Goal: Task Accomplishment & Management: Manage account settings

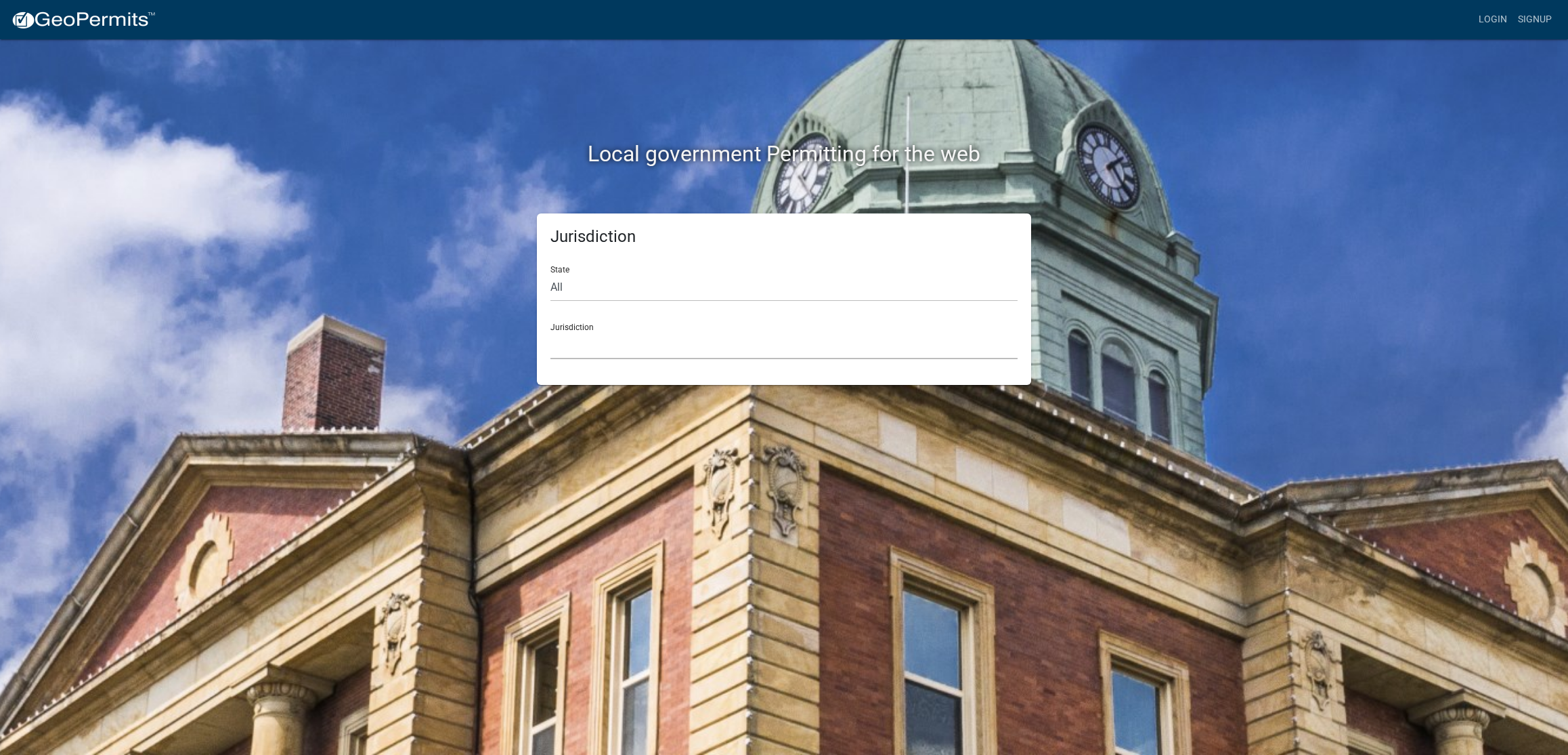
click at [589, 344] on select "[GEOGRAPHIC_DATA], [US_STATE] [GEOGRAPHIC_DATA], [US_STATE][PERSON_NAME][GEOGRA…" at bounding box center [784, 344] width 468 height 28
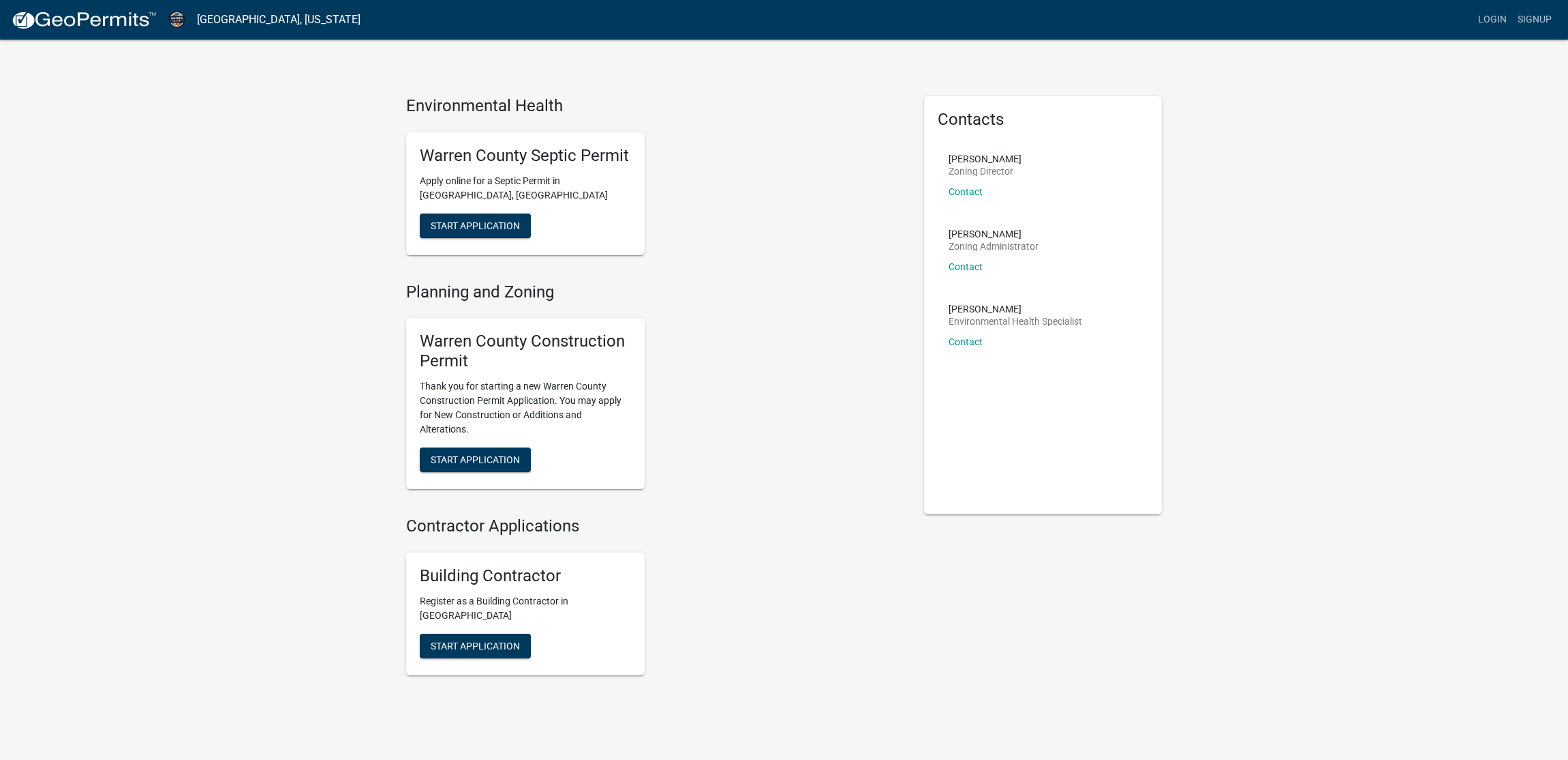
scroll to position [2, 0]
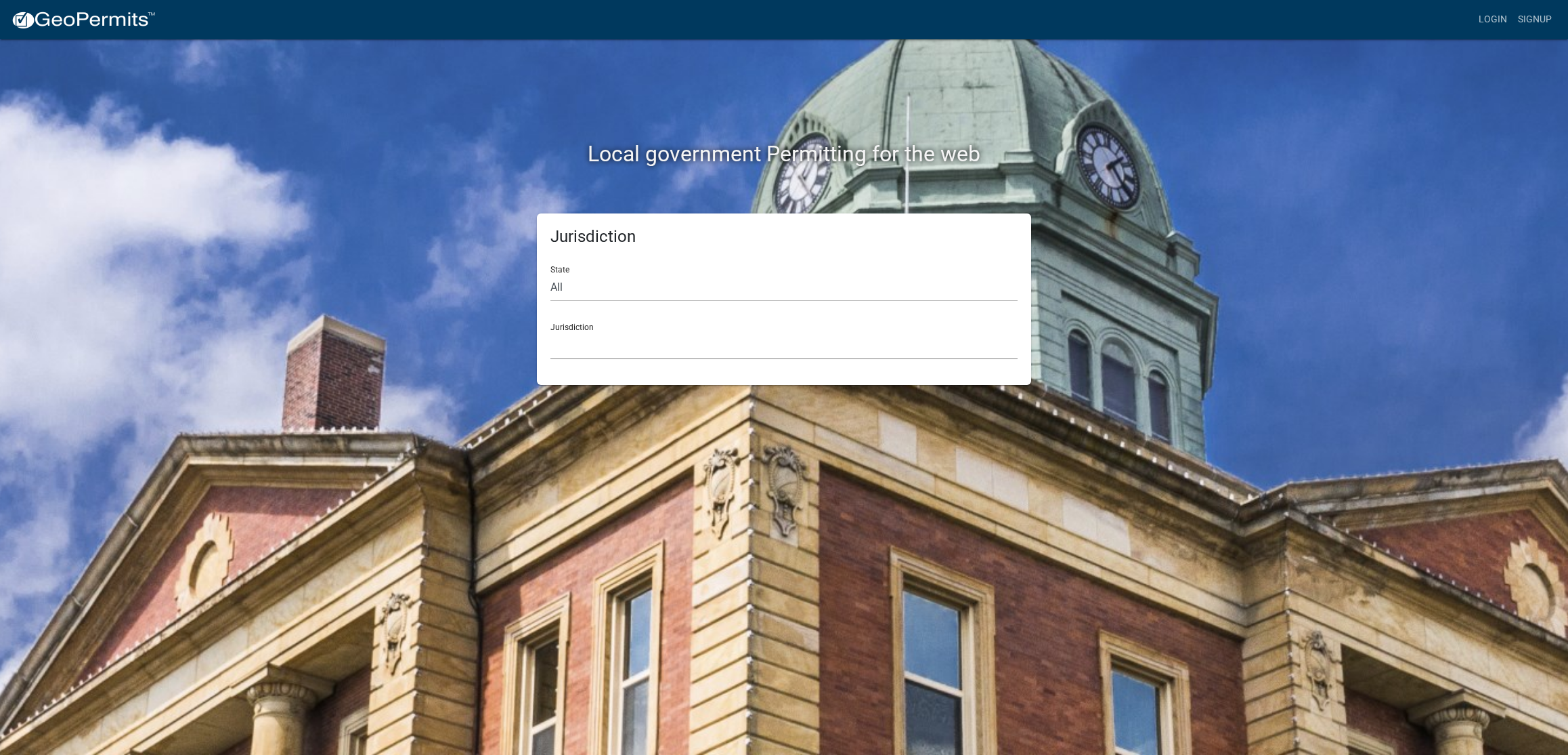
click at [638, 353] on select "[GEOGRAPHIC_DATA], [US_STATE] [GEOGRAPHIC_DATA], [US_STATE][PERSON_NAME][GEOGRA…" at bounding box center [784, 344] width 468 height 28
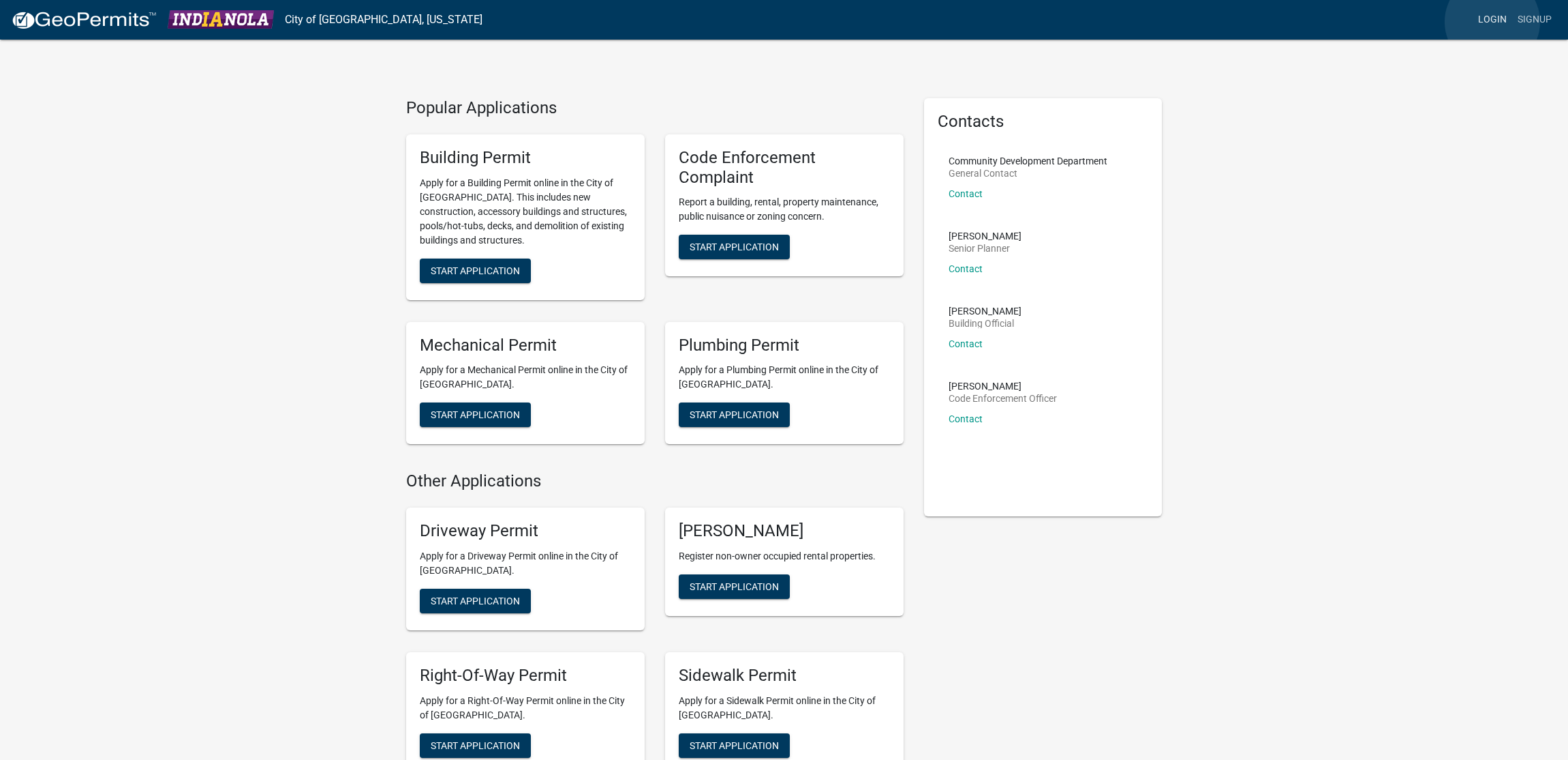
click at [1493, 22] on link "Login" at bounding box center [1492, 20] width 39 height 26
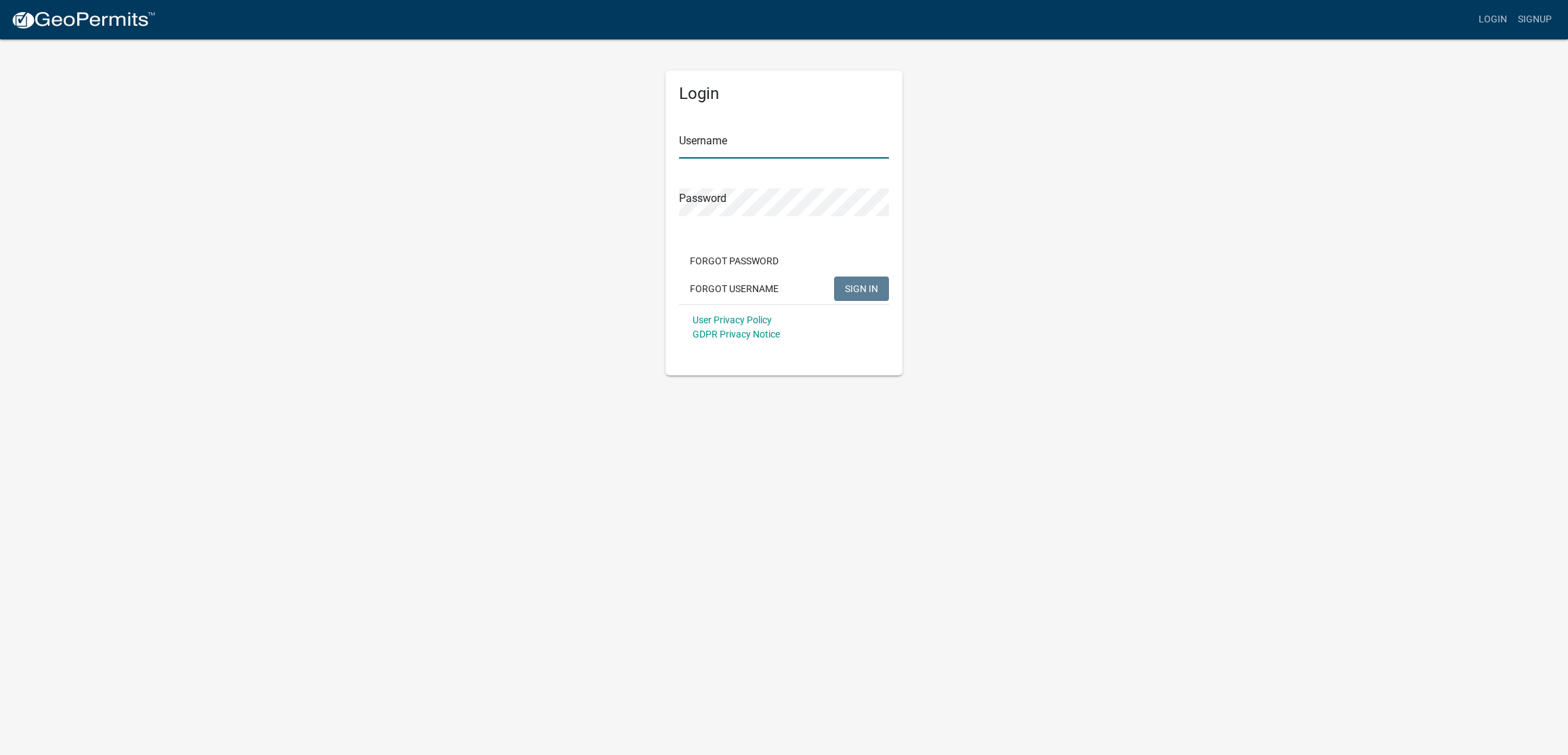
click at [722, 150] on input "Username" at bounding box center [784, 144] width 210 height 28
type input "jholder@indianolaiowa.gov"
click at [834, 276] on button "SIGN IN" at bounding box center [861, 288] width 55 height 25
click at [741, 282] on button "Forgot Username" at bounding box center [734, 288] width 111 height 25
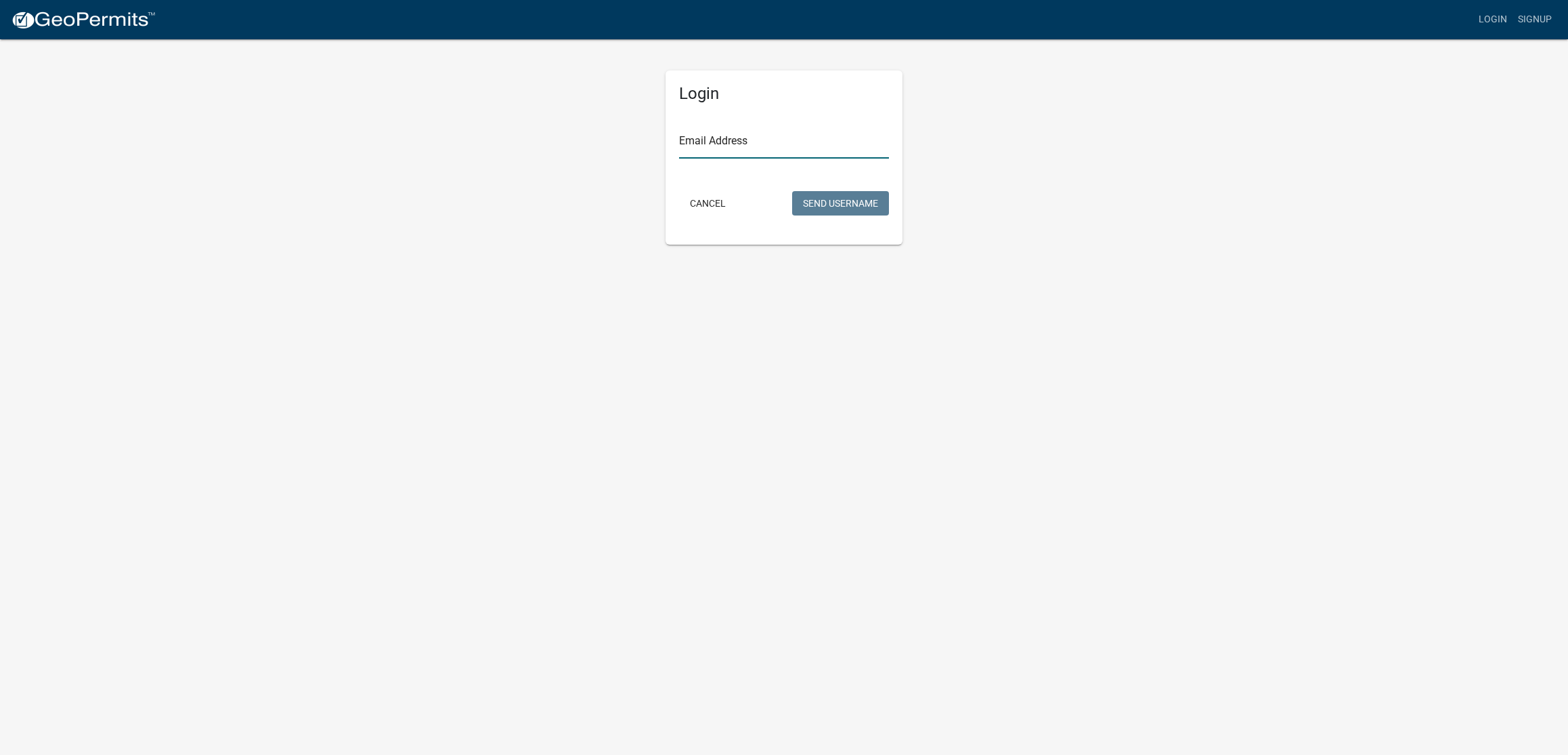
click at [755, 141] on input "Email Address" at bounding box center [784, 144] width 210 height 28
type input "jholder@indianolaiowa.gov"
click at [707, 197] on button "Cancel" at bounding box center [708, 203] width 57 height 25
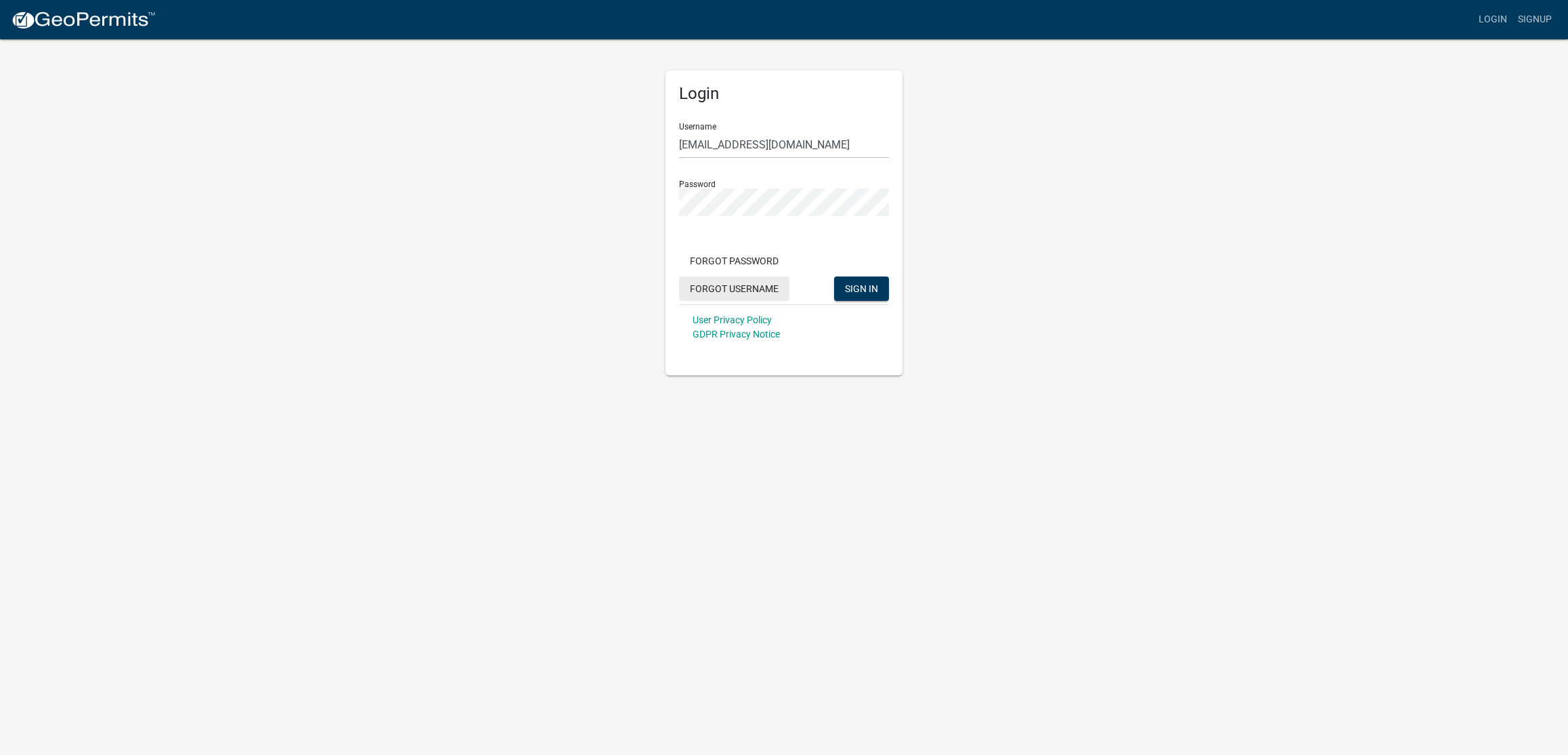
click at [739, 287] on button "Forgot Username" at bounding box center [734, 288] width 111 height 25
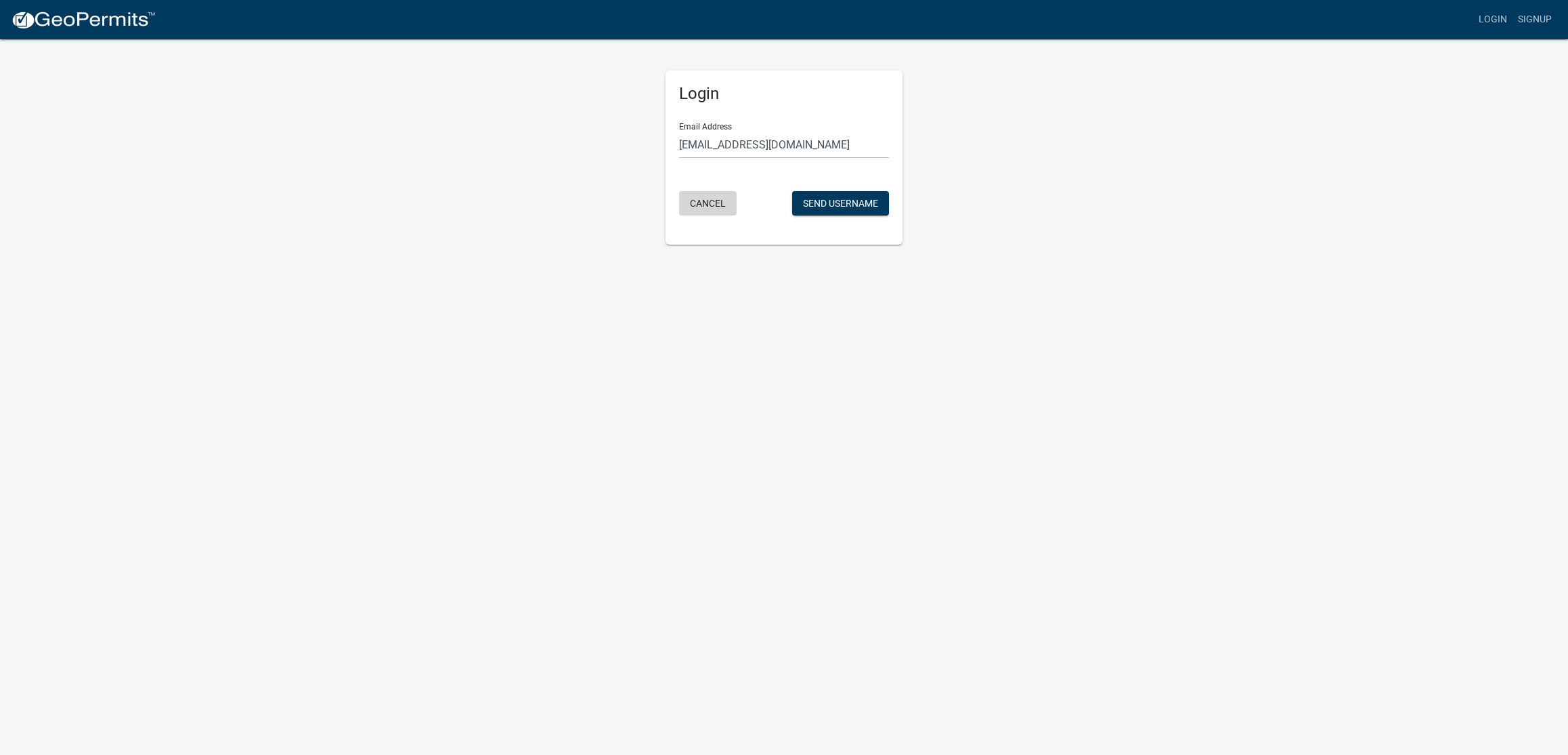
click at [708, 194] on button "Cancel" at bounding box center [708, 203] width 57 height 25
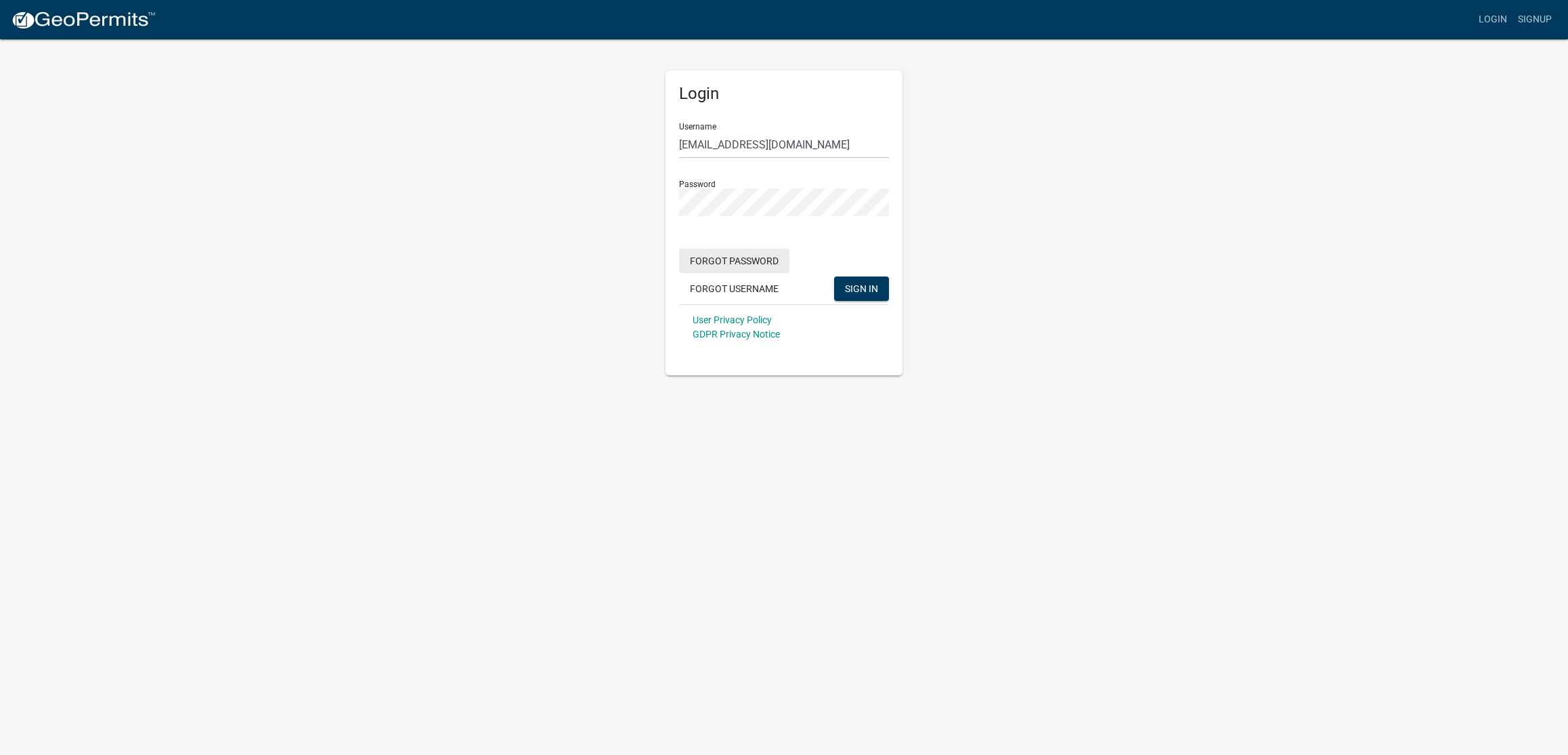
click at [743, 267] on button "Forgot Password" at bounding box center [734, 260] width 111 height 25
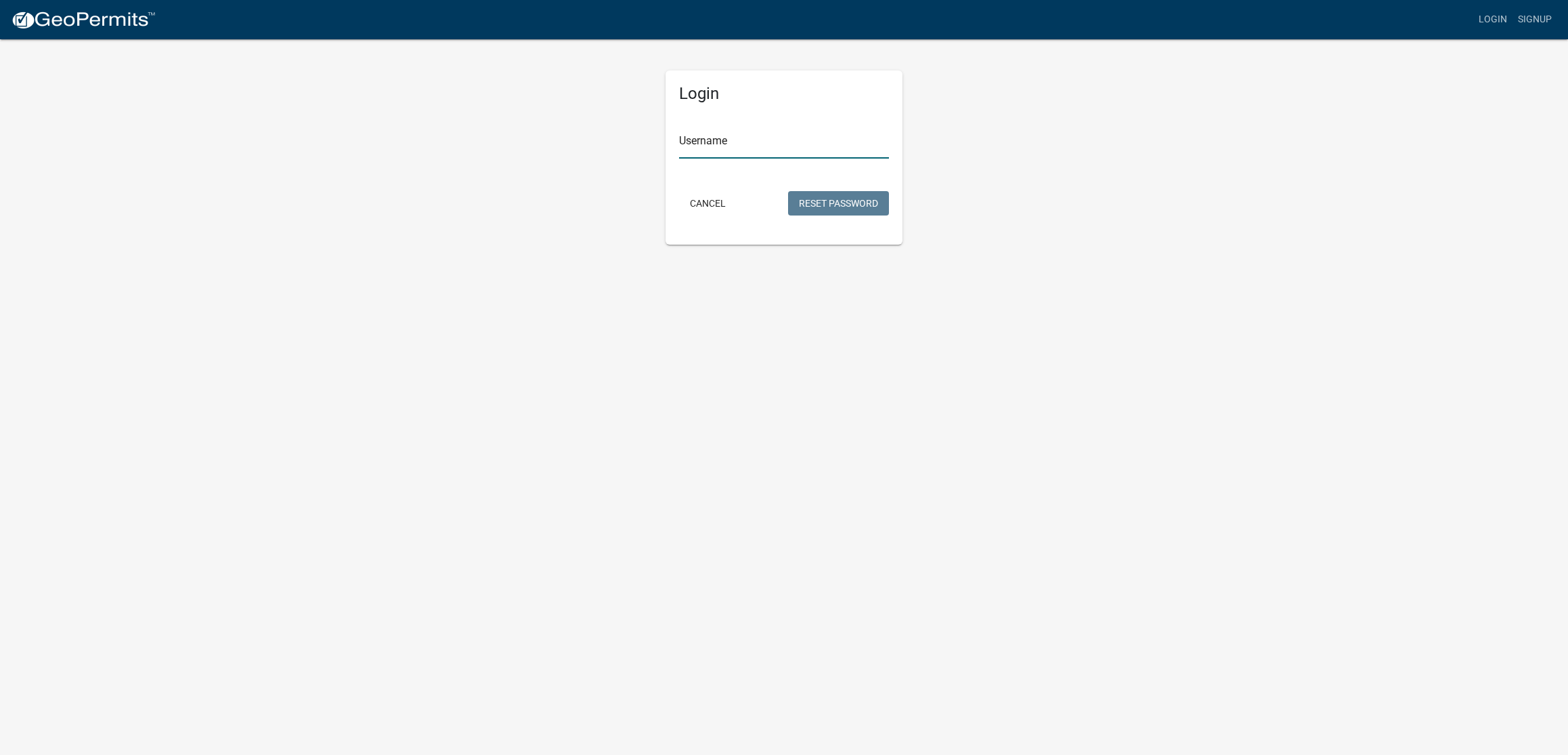
click at [720, 134] on input "Username" at bounding box center [784, 144] width 210 height 28
click at [834, 199] on button "Reset Password" at bounding box center [838, 203] width 101 height 25
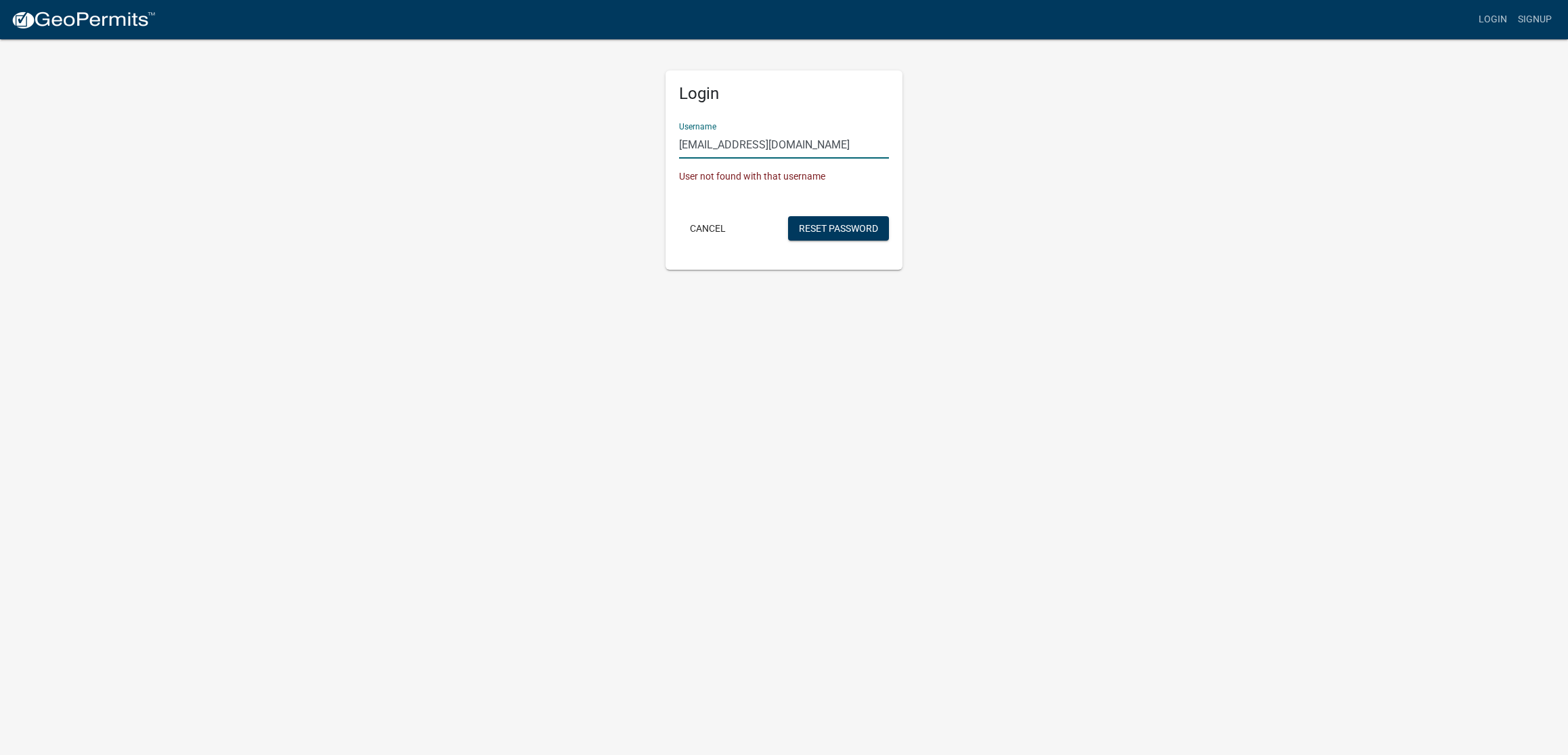
click at [813, 146] on input "jholder@indianolaiowa.gov" at bounding box center [784, 144] width 210 height 28
drag, startPoint x: 709, startPoint y: 144, endPoint x: 614, endPoint y: 142, distance: 95.0
click at [614, 142] on div "Login Username jholder@indianolaiowa.gov User not found with that username Canc…" at bounding box center [784, 154] width 772 height 232
click at [830, 142] on input "jholder@indianolaiowa.gov" at bounding box center [784, 144] width 210 height 28
drag, startPoint x: 793, startPoint y: 144, endPoint x: 635, endPoint y: 144, distance: 158.0
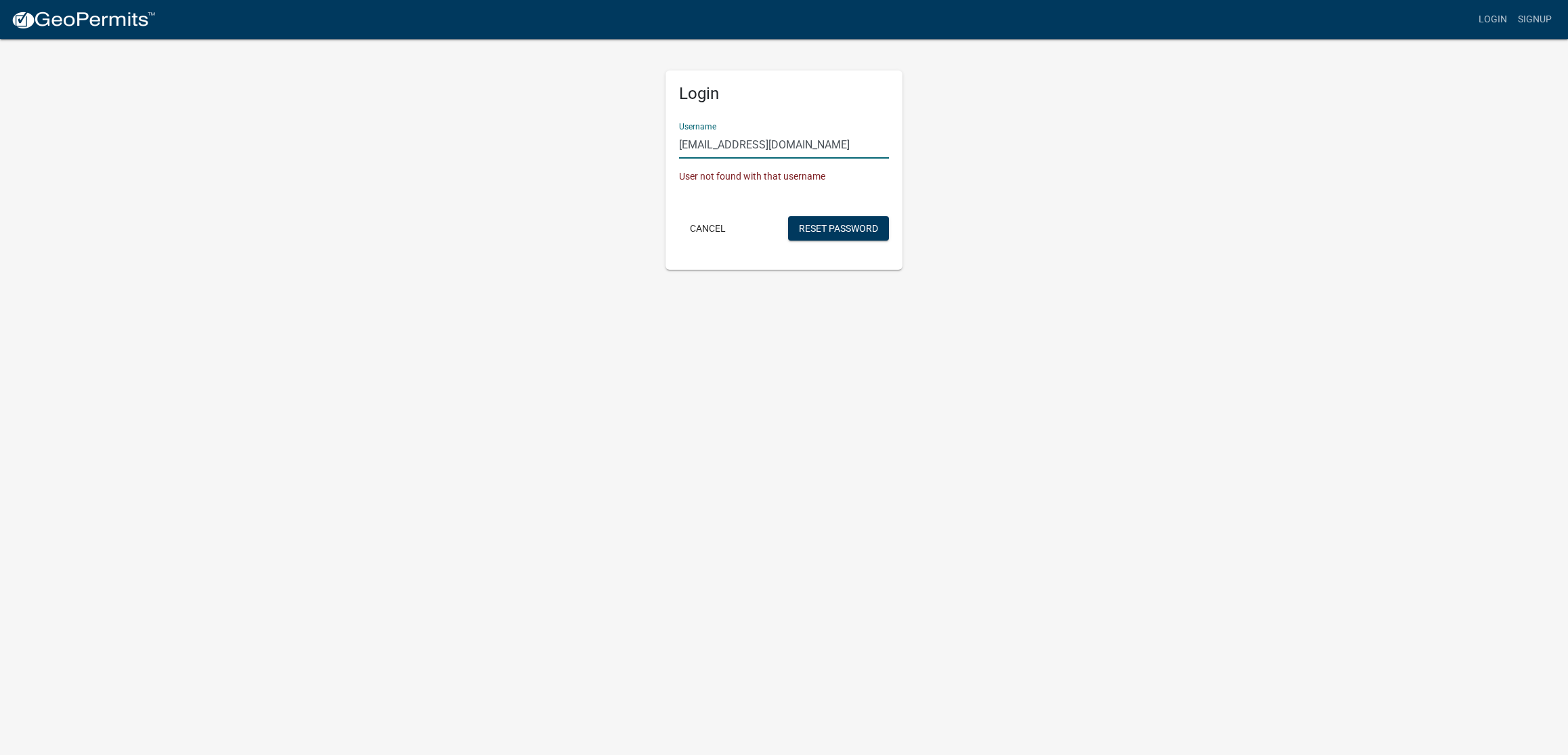
click at [635, 144] on div "Login Username jholder@indianolaiowa.gov User not found with that username Canc…" at bounding box center [784, 154] width 772 height 232
paste input "cdissell"
type input "[EMAIL_ADDRESS][DOMAIN_NAME]"
click at [836, 229] on button "Reset Password" at bounding box center [838, 228] width 101 height 25
click at [712, 227] on button "Cancel" at bounding box center [708, 228] width 57 height 25
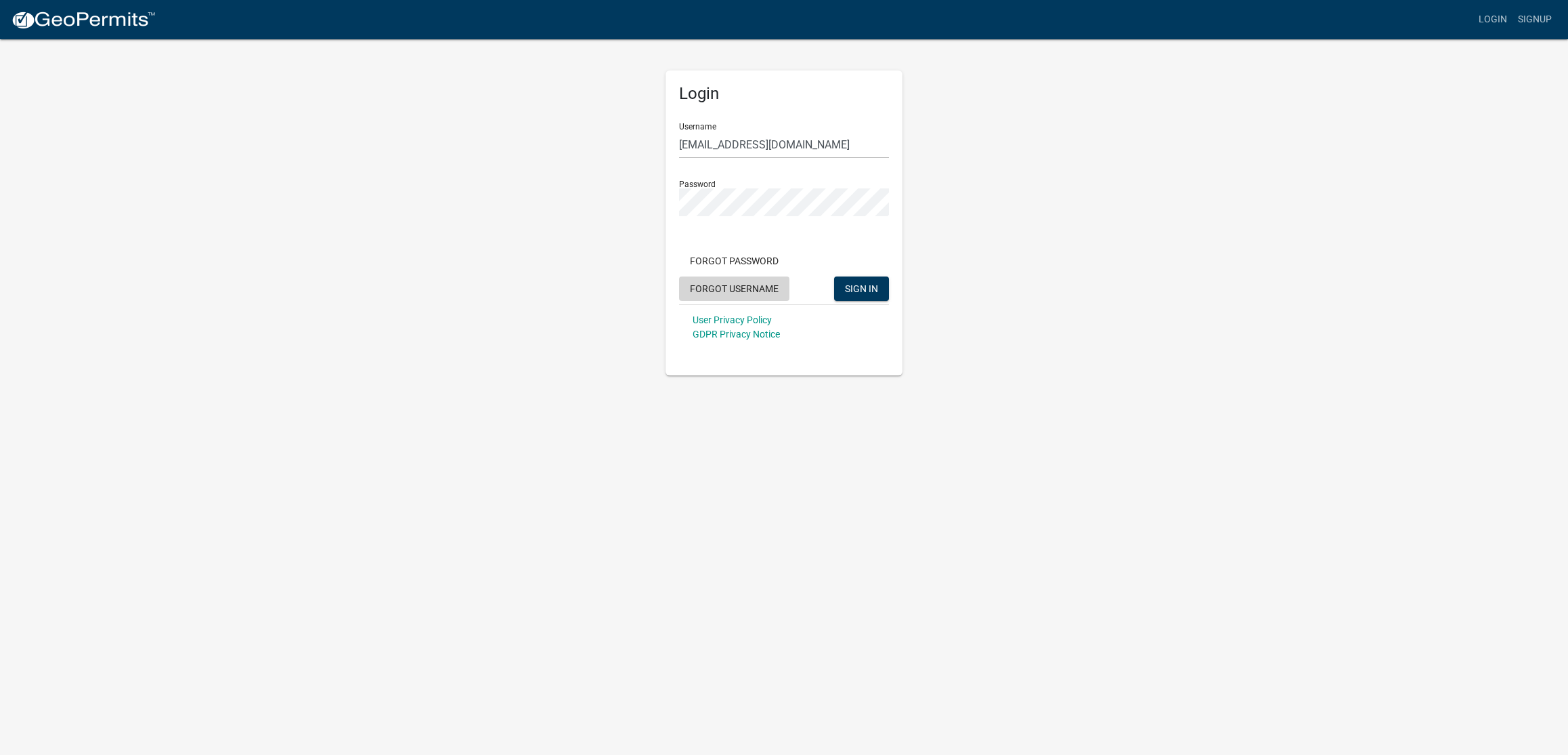
click at [739, 289] on button "Forgot Username" at bounding box center [734, 288] width 111 height 25
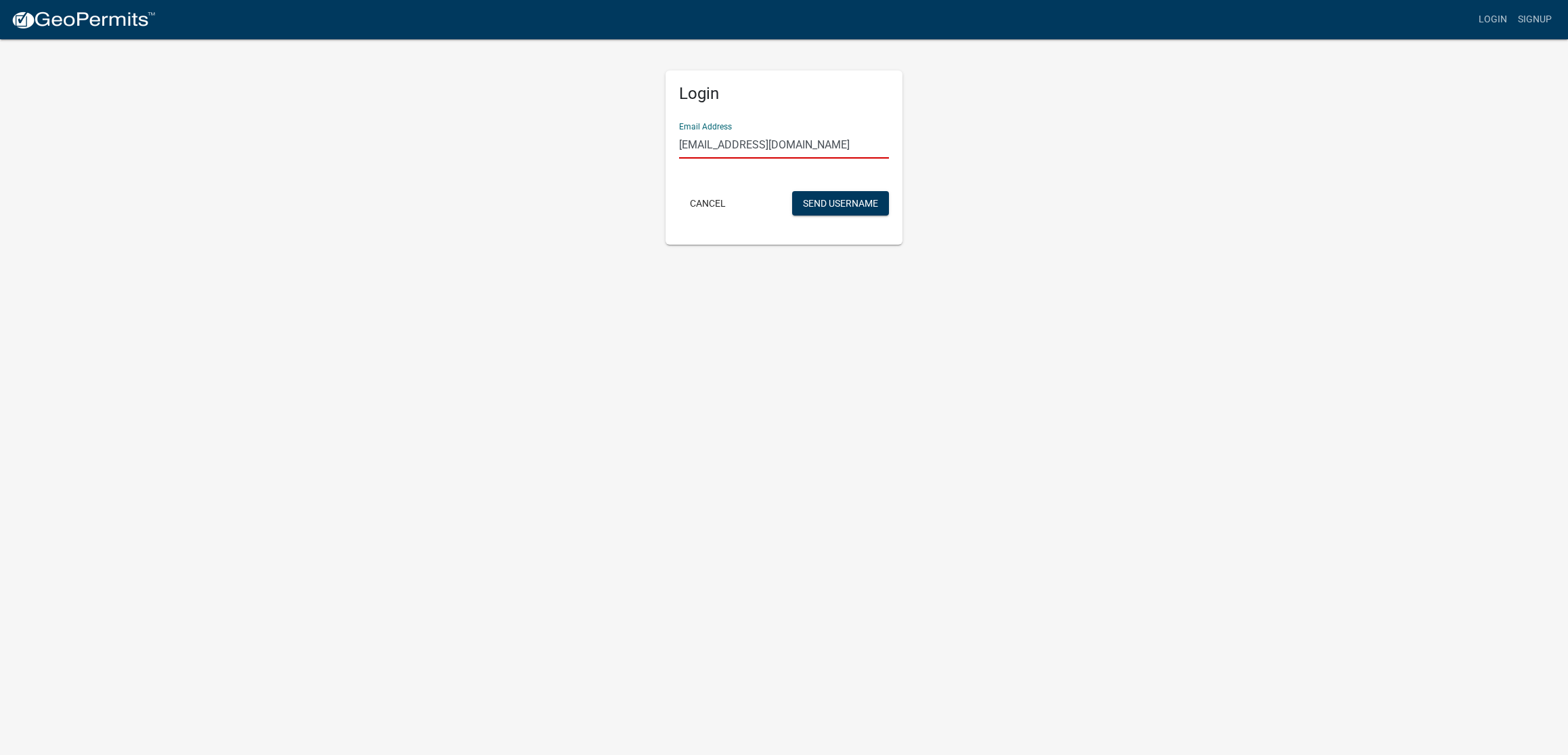
drag, startPoint x: 823, startPoint y: 144, endPoint x: 662, endPoint y: 130, distance: 161.6
click at [662, 130] on div "Login Email Address jholder@indianolaiowa.gov Cancel Send Username" at bounding box center [784, 142] width 258 height 207
paste input "cdissell"
type input "[EMAIL_ADDRESS][DOMAIN_NAME]"
click at [831, 202] on button "Send Username" at bounding box center [840, 203] width 97 height 25
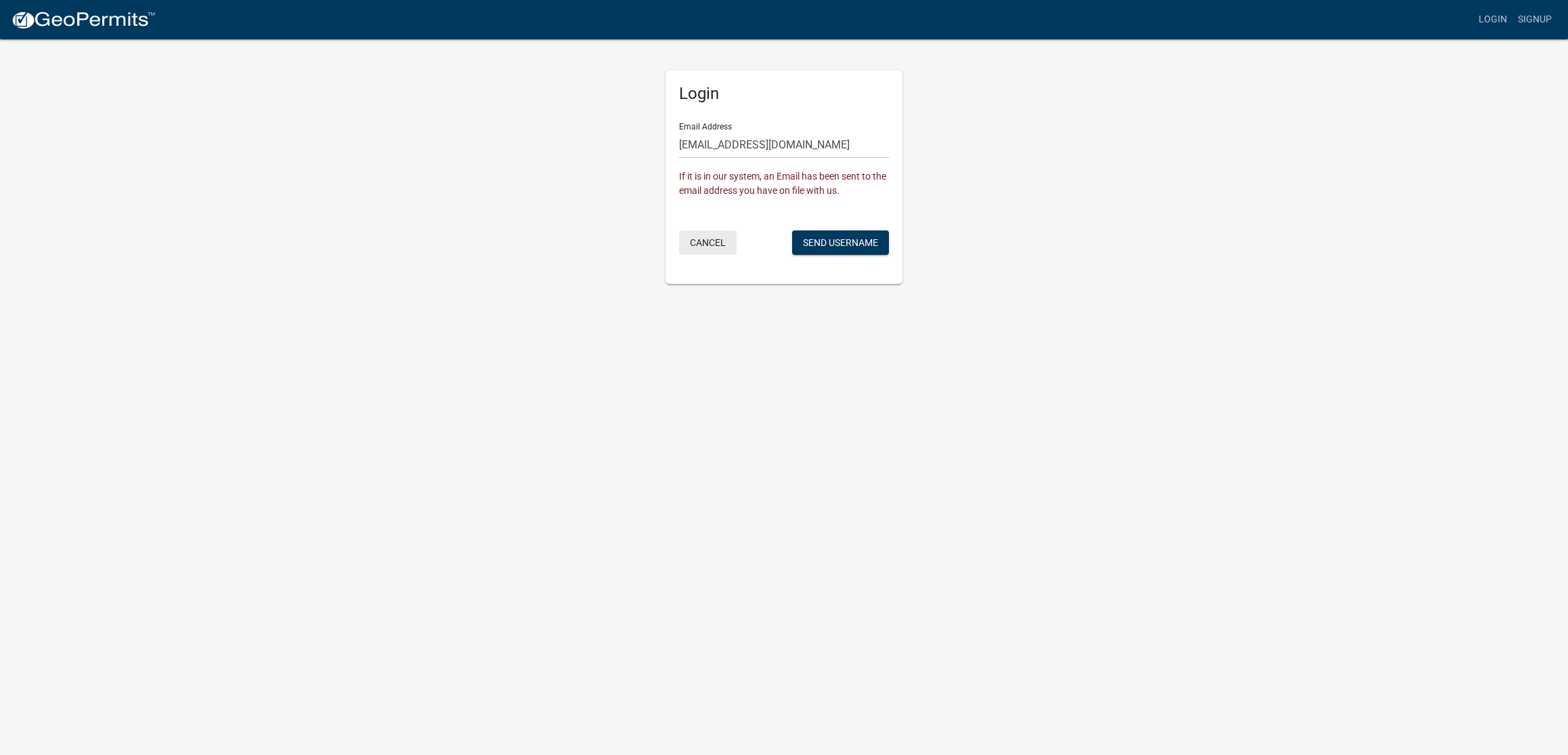
click at [707, 240] on button "Cancel" at bounding box center [708, 243] width 57 height 25
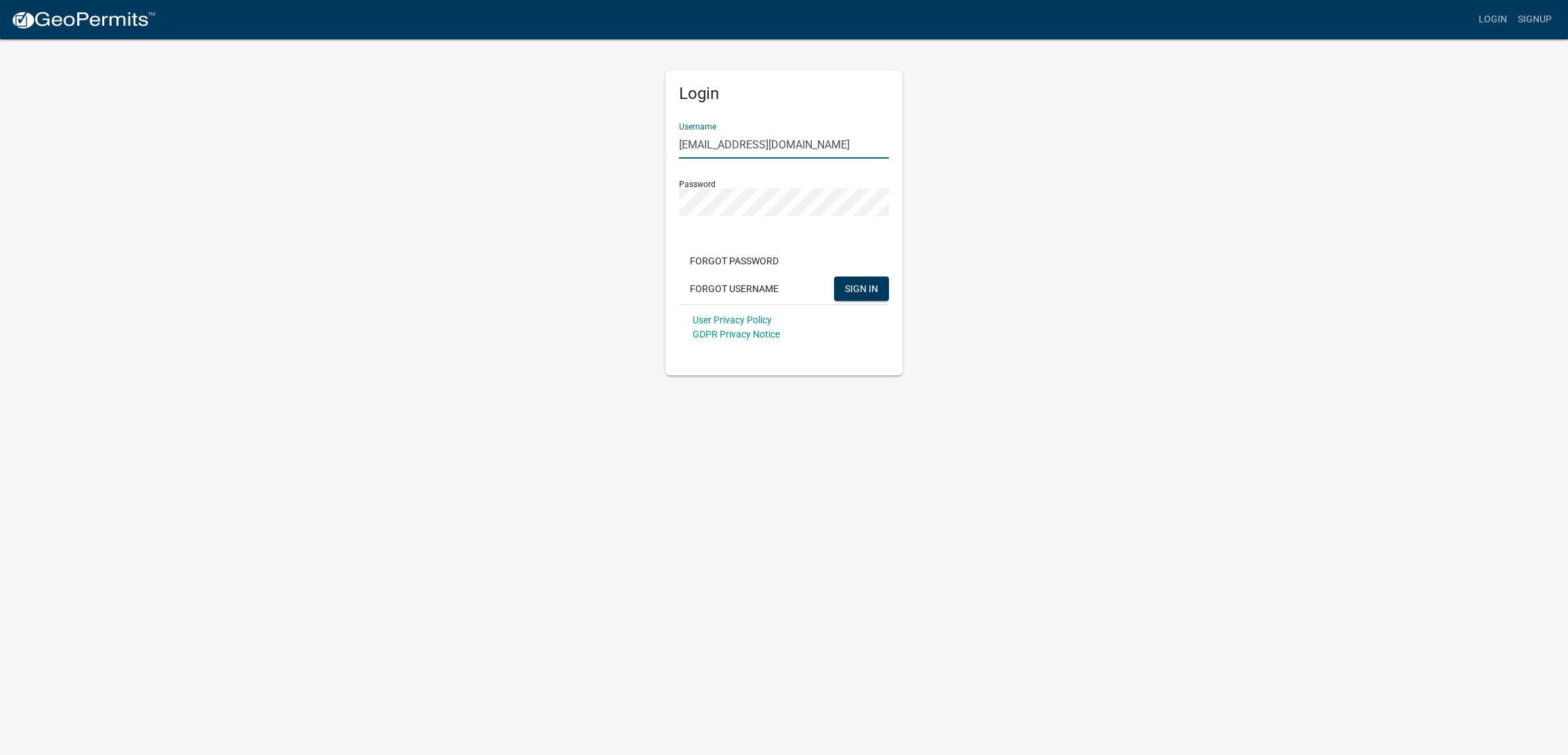
drag, startPoint x: 828, startPoint y: 139, endPoint x: 645, endPoint y: 146, distance: 183.1
click at [645, 146] on div "Login Username jholder@indianolaiowa.gov Password Forgot Password Forgot Userna…" at bounding box center [784, 207] width 772 height 337
click at [724, 263] on button "Forgot Password" at bounding box center [734, 260] width 111 height 25
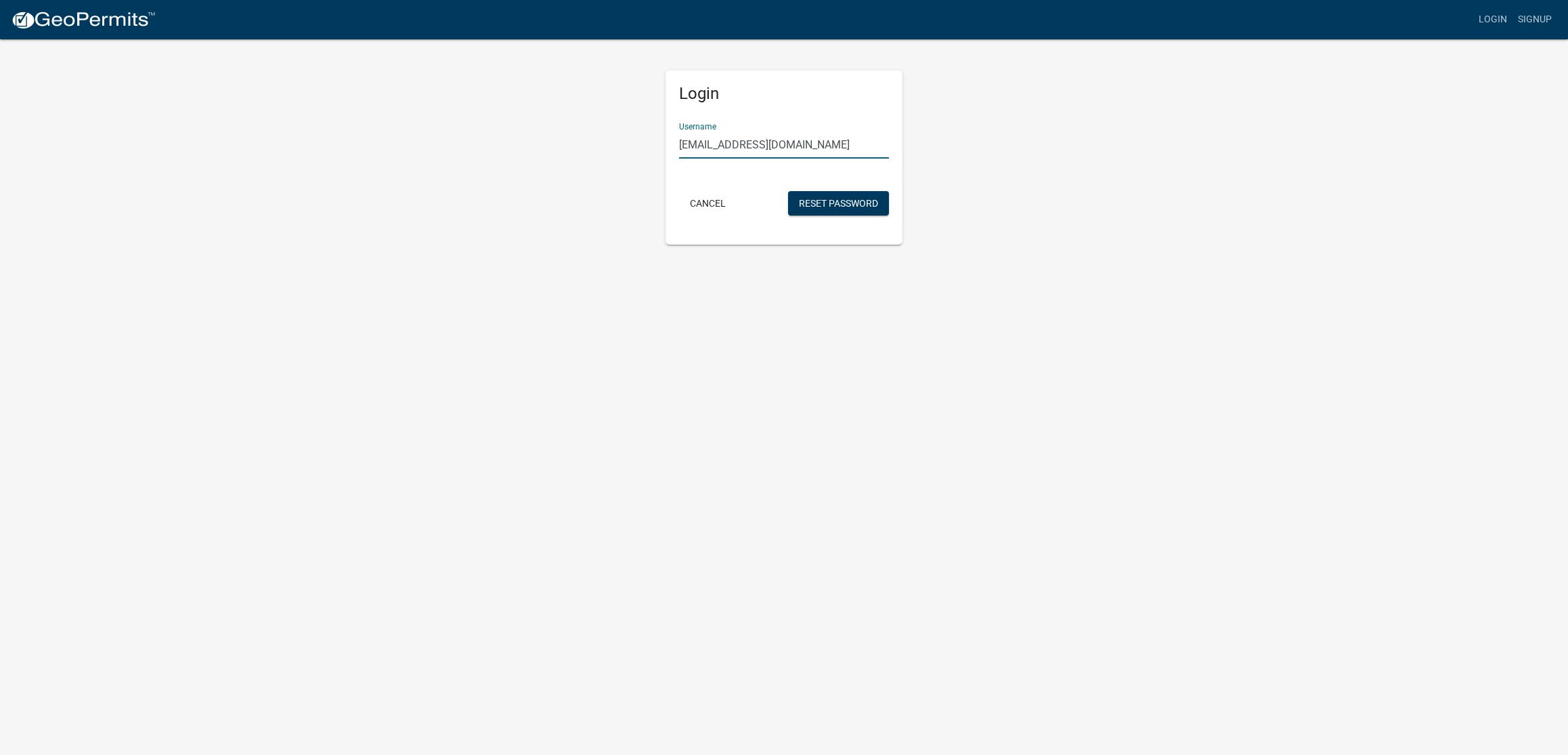
drag, startPoint x: 818, startPoint y: 142, endPoint x: 654, endPoint y: 139, distance: 164.0
click at [654, 139] on div "Login Username cdissell@indianolaiowa.gov Cancel Reset Password" at bounding box center [784, 142] width 772 height 207
paste input "text"
type input "cdissell"
click at [816, 203] on button "Reset Password" at bounding box center [838, 203] width 101 height 25
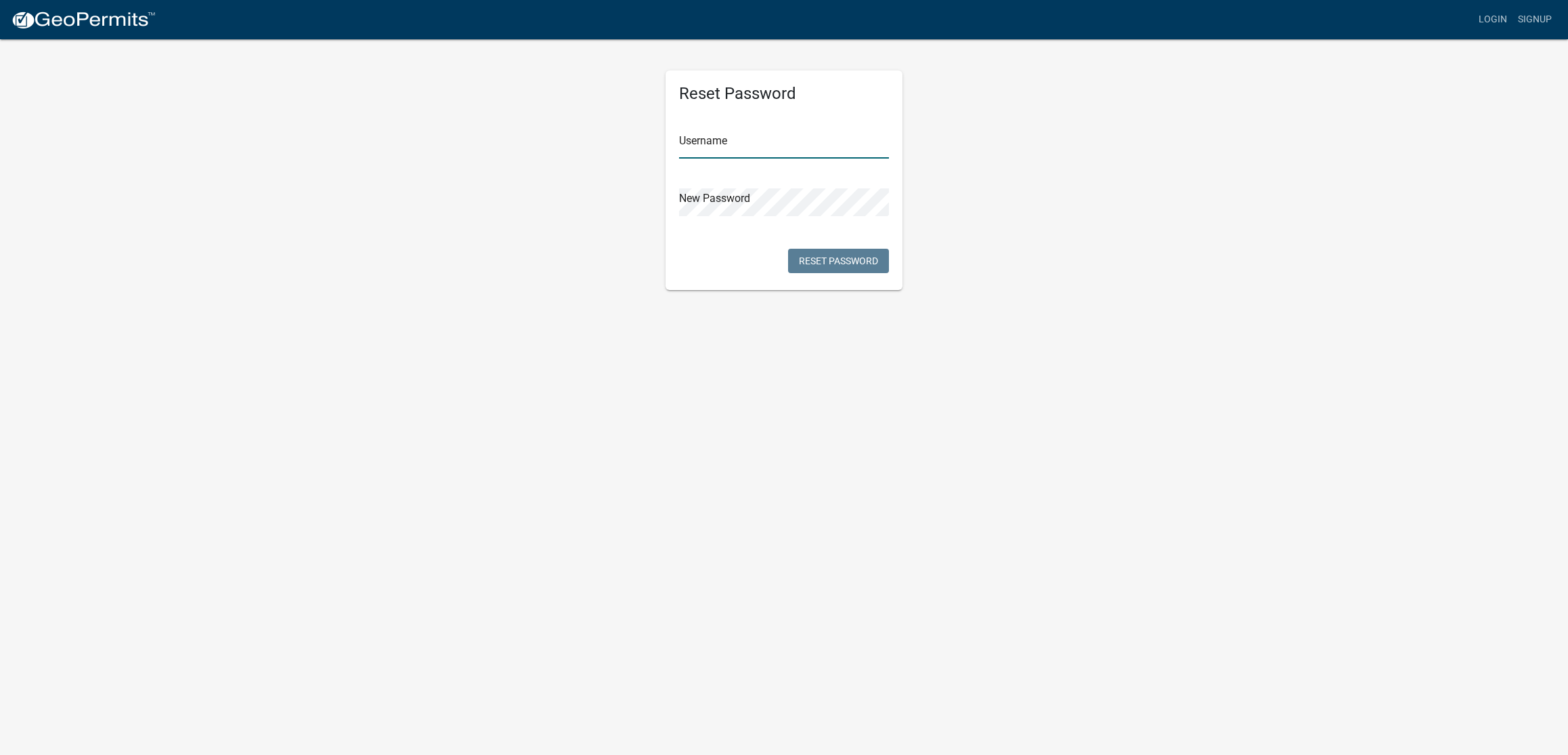
click at [743, 148] on input "text" at bounding box center [784, 144] width 210 height 28
paste input "cdissell"
type input "cdissell"
click at [861, 263] on button "Reset Password" at bounding box center [838, 260] width 101 height 25
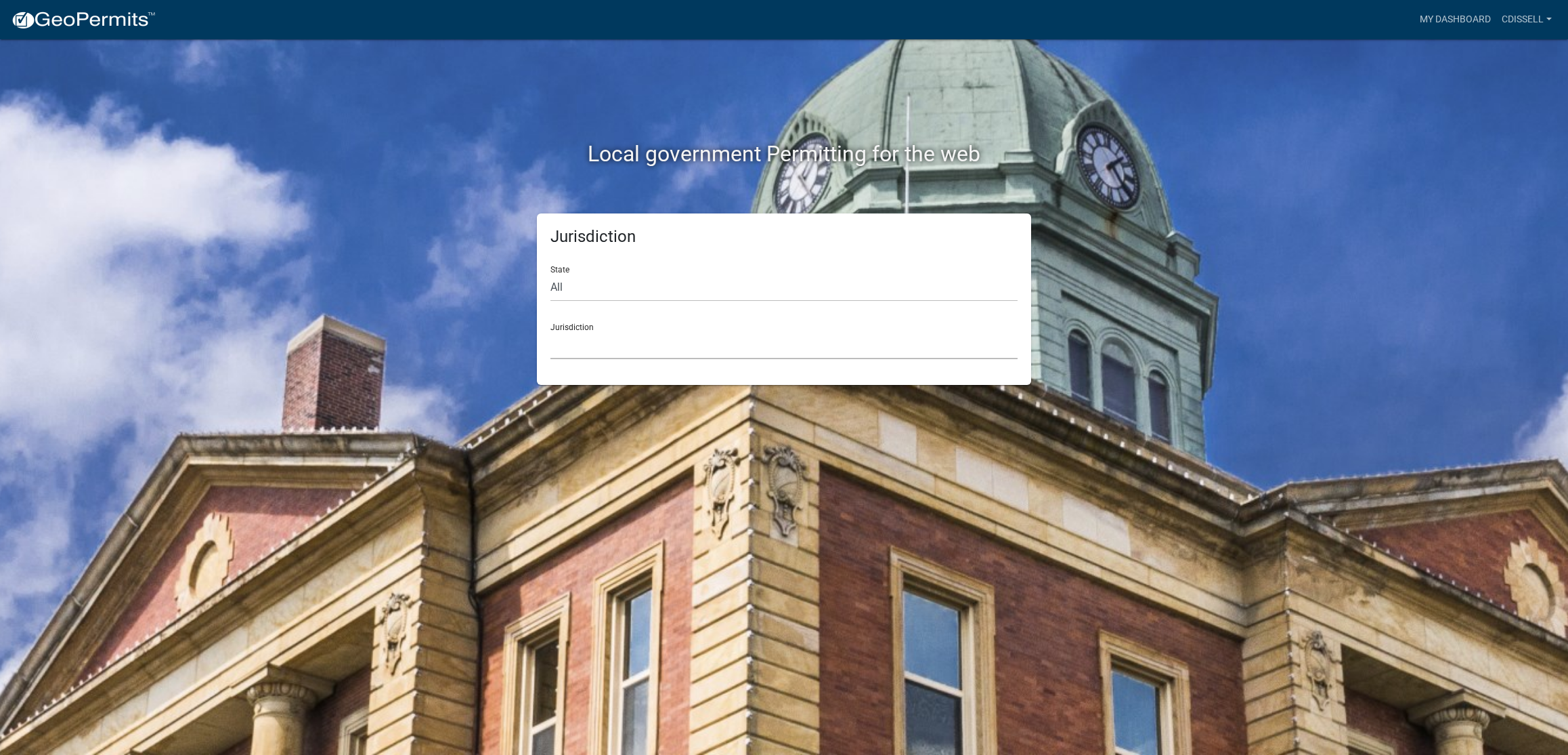
click at [615, 344] on select "[GEOGRAPHIC_DATA], [US_STATE] [GEOGRAPHIC_DATA], [US_STATE][PERSON_NAME][GEOGRA…" at bounding box center [784, 344] width 468 height 28
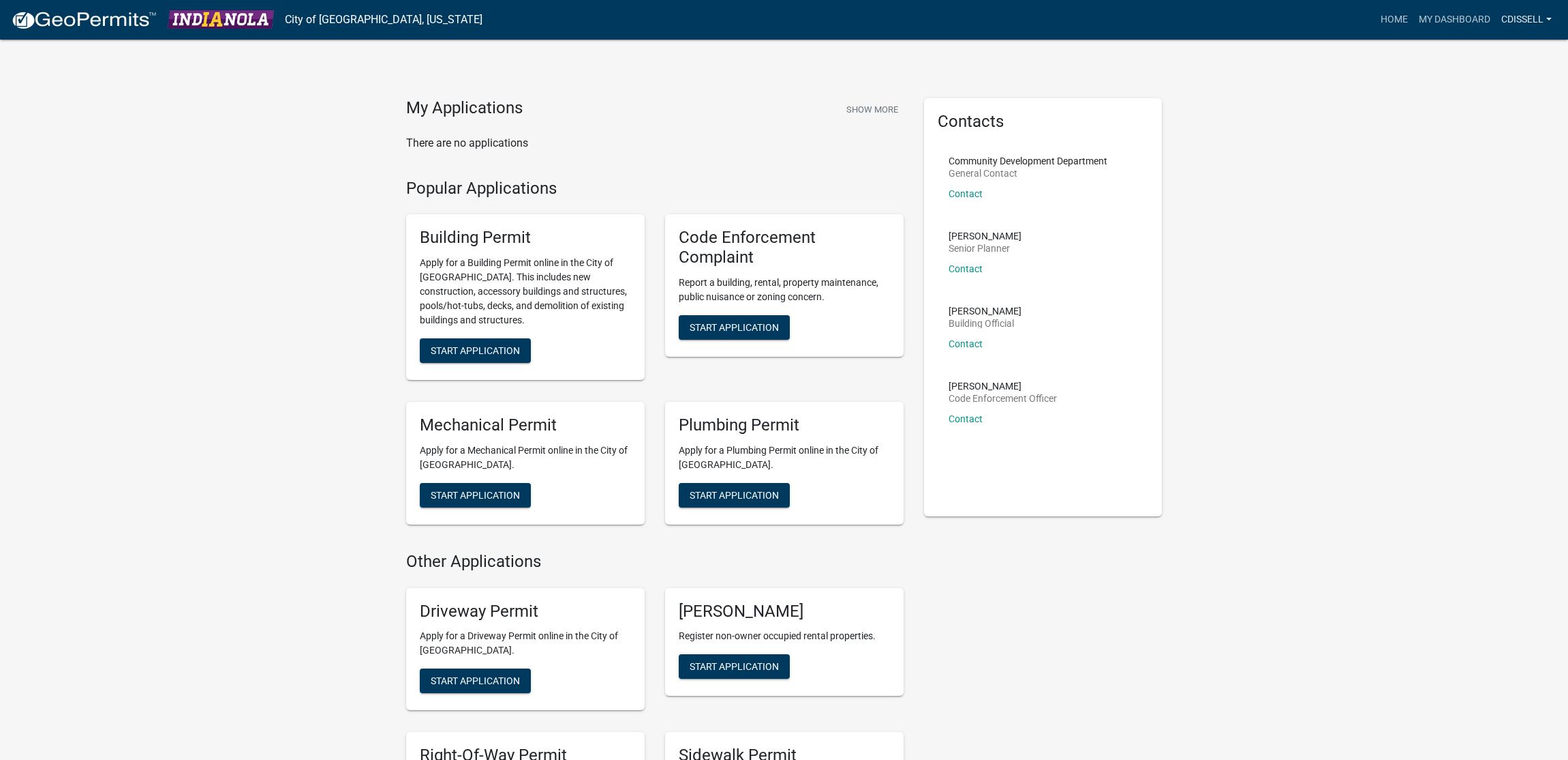
click at [1506, 21] on link "cdissell" at bounding box center [1526, 20] width 62 height 26
click at [1362, 133] on div "My Applications Show More There are no applications Popular Applications Buildi…" at bounding box center [784, 602] width 1568 height 1205
click at [1517, 16] on link "cdissell" at bounding box center [1526, 20] width 62 height 26
click at [1281, 250] on div "My Applications Show More There are no applications Popular Applications Buildi…" at bounding box center [784, 602] width 1568 height 1205
click at [1462, 21] on link "My Dashboard" at bounding box center [1454, 20] width 82 height 26
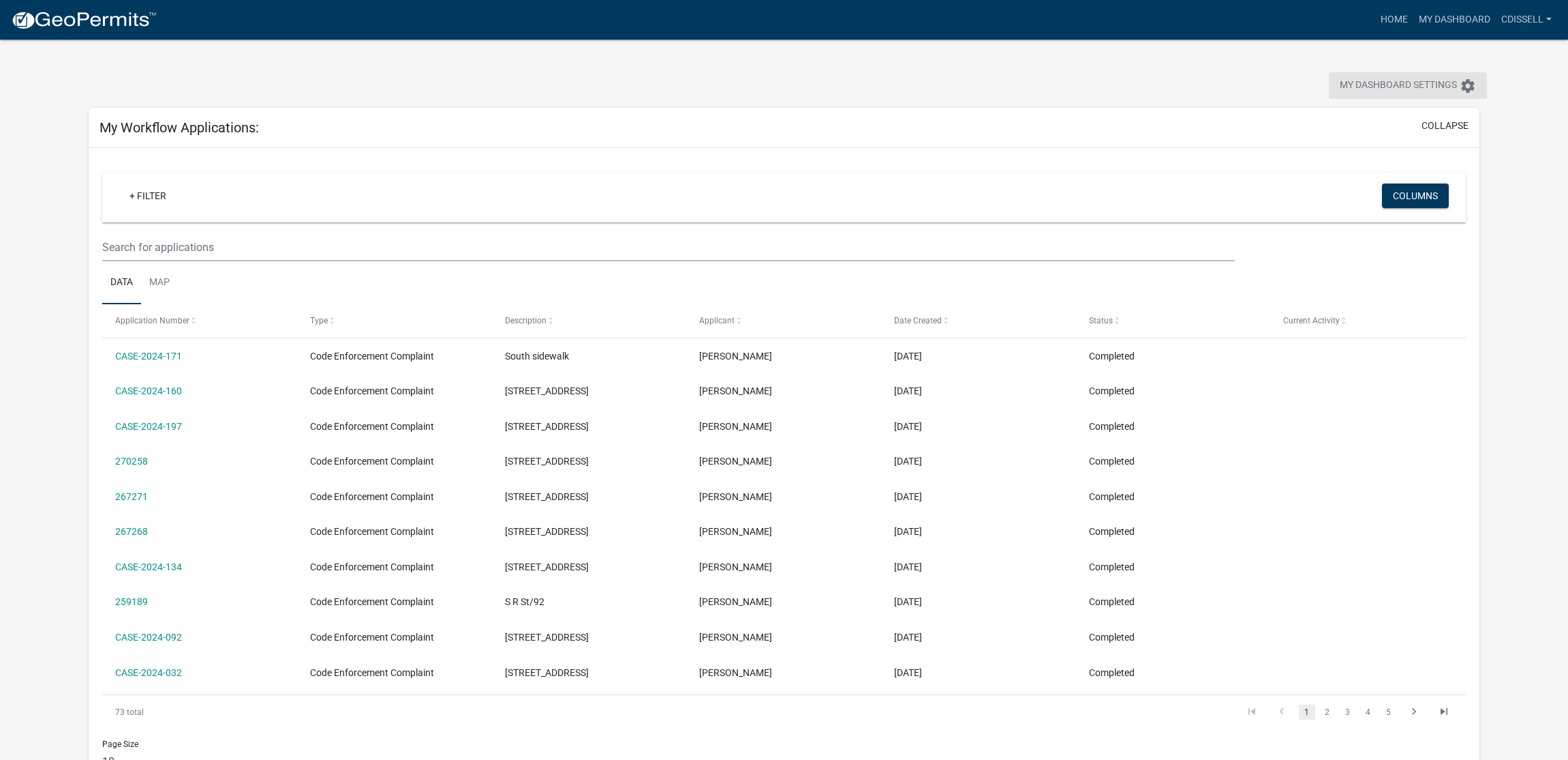
click at [1429, 86] on span "My Dashboard Settings" at bounding box center [1398, 86] width 117 height 16
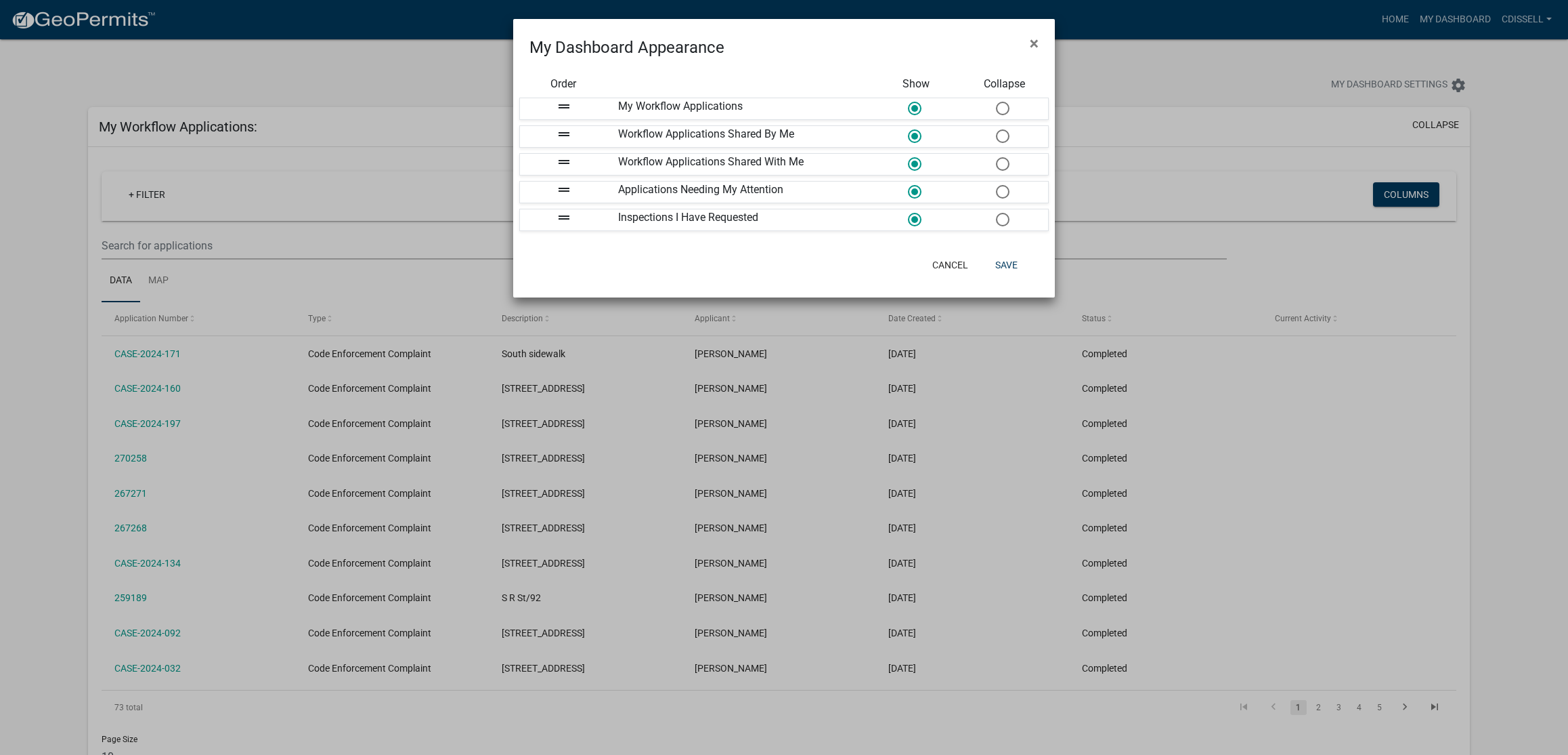
click at [1247, 81] on ngb-modal-window "My Dashboard Appearance × Order Show Collapse drag_handle My Workflow Applicati…" at bounding box center [784, 377] width 1568 height 755
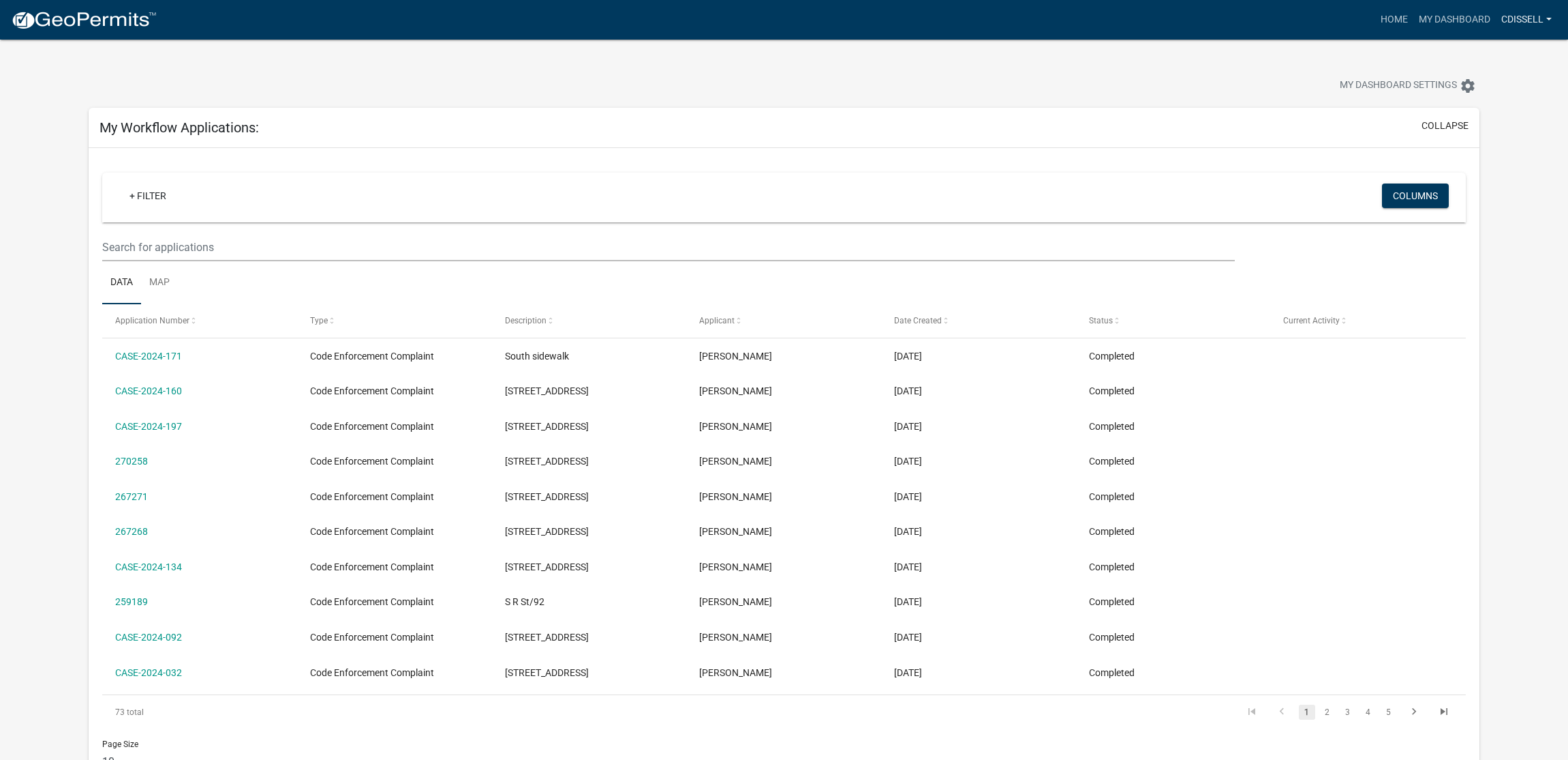
click at [1525, 20] on link "cdissell" at bounding box center [1526, 20] width 62 height 26
click at [1483, 54] on link "Account" at bounding box center [1499, 55] width 117 height 33
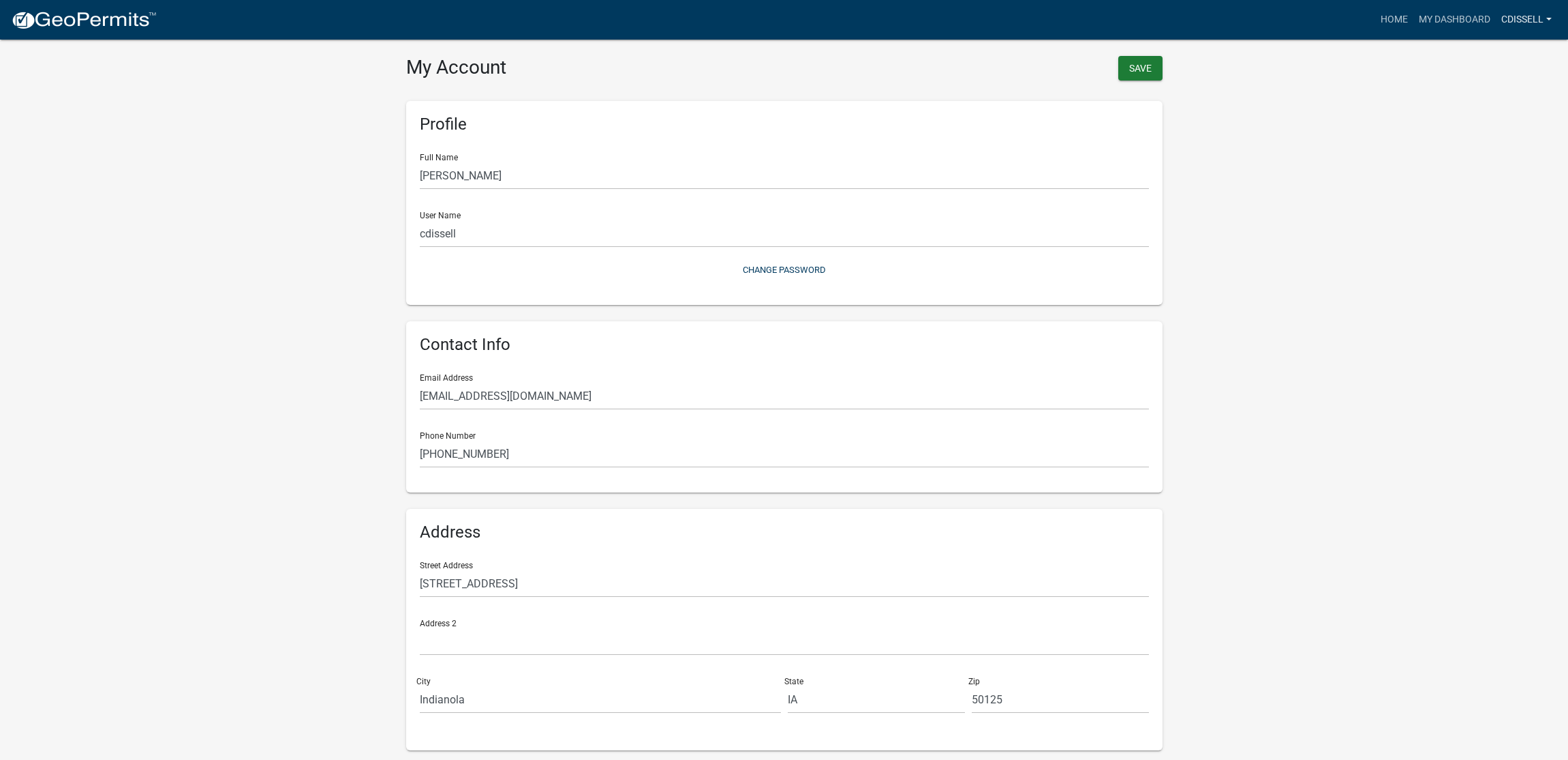
click at [1517, 19] on link "cdissell" at bounding box center [1526, 20] width 62 height 26
click at [1495, 90] on link "Contractor Profile" at bounding box center [1499, 88] width 117 height 33
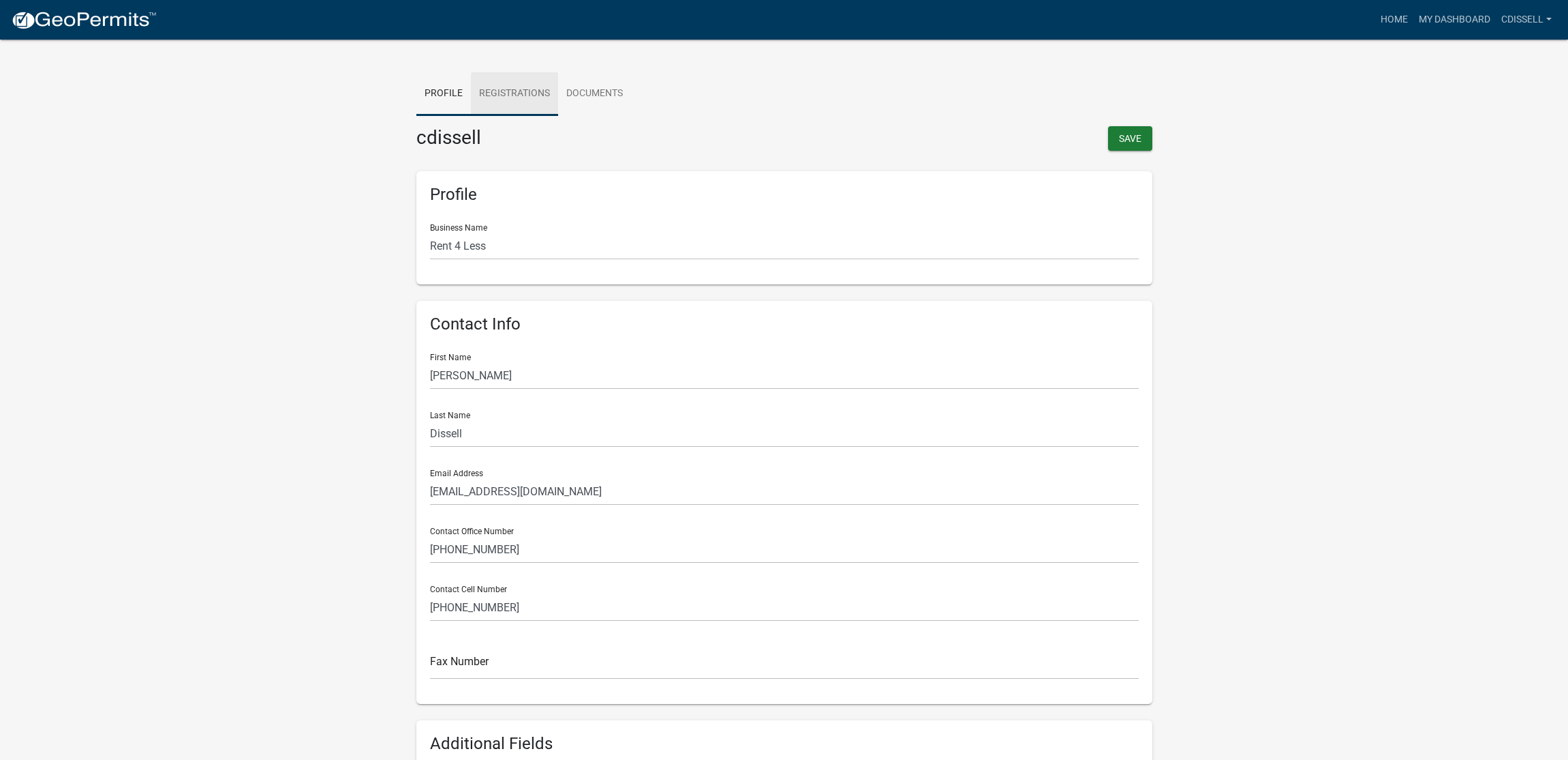
click at [517, 96] on link "Registrations" at bounding box center [514, 94] width 87 height 43
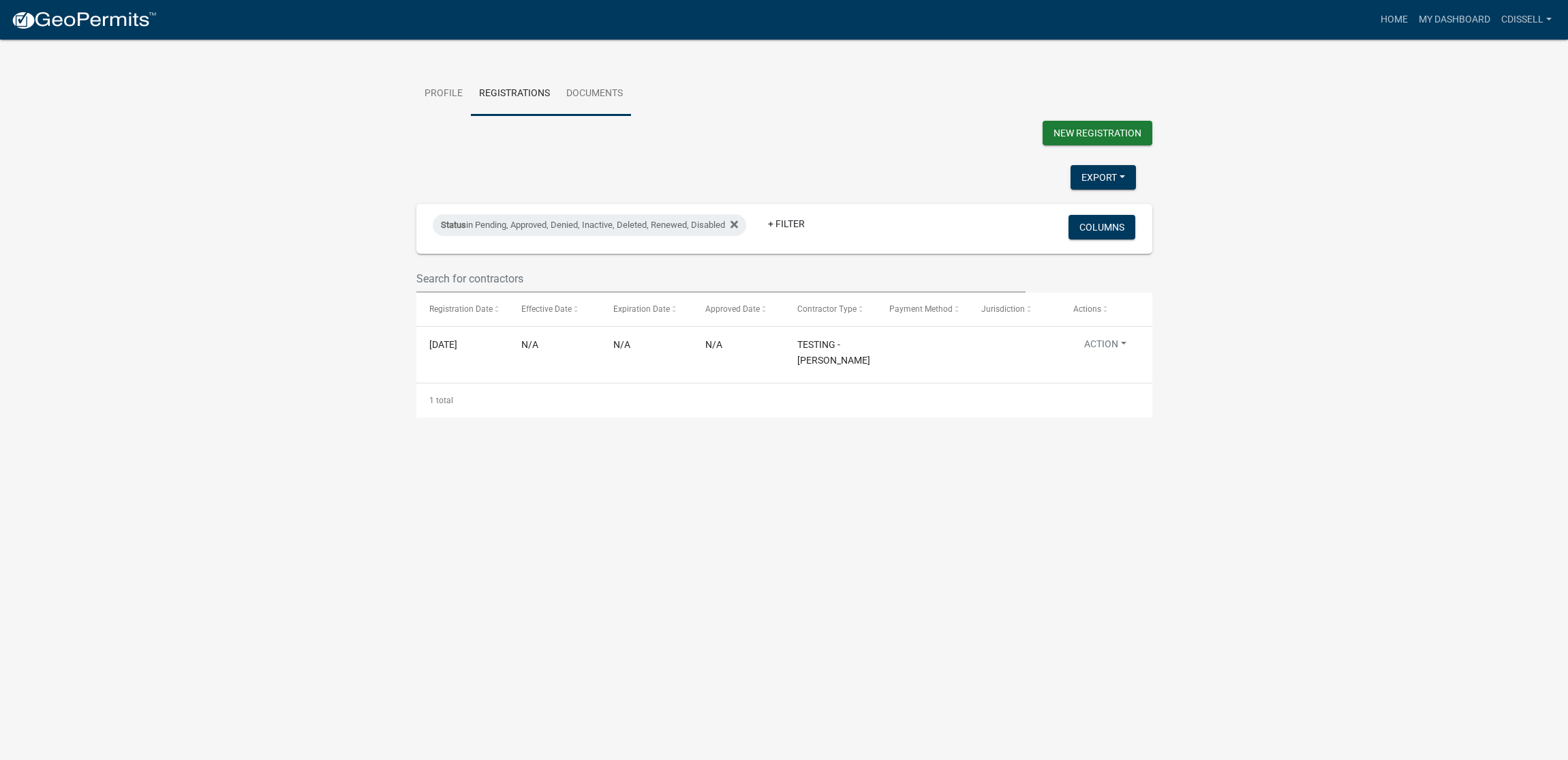
click at [585, 93] on link "Documents" at bounding box center [594, 94] width 73 height 43
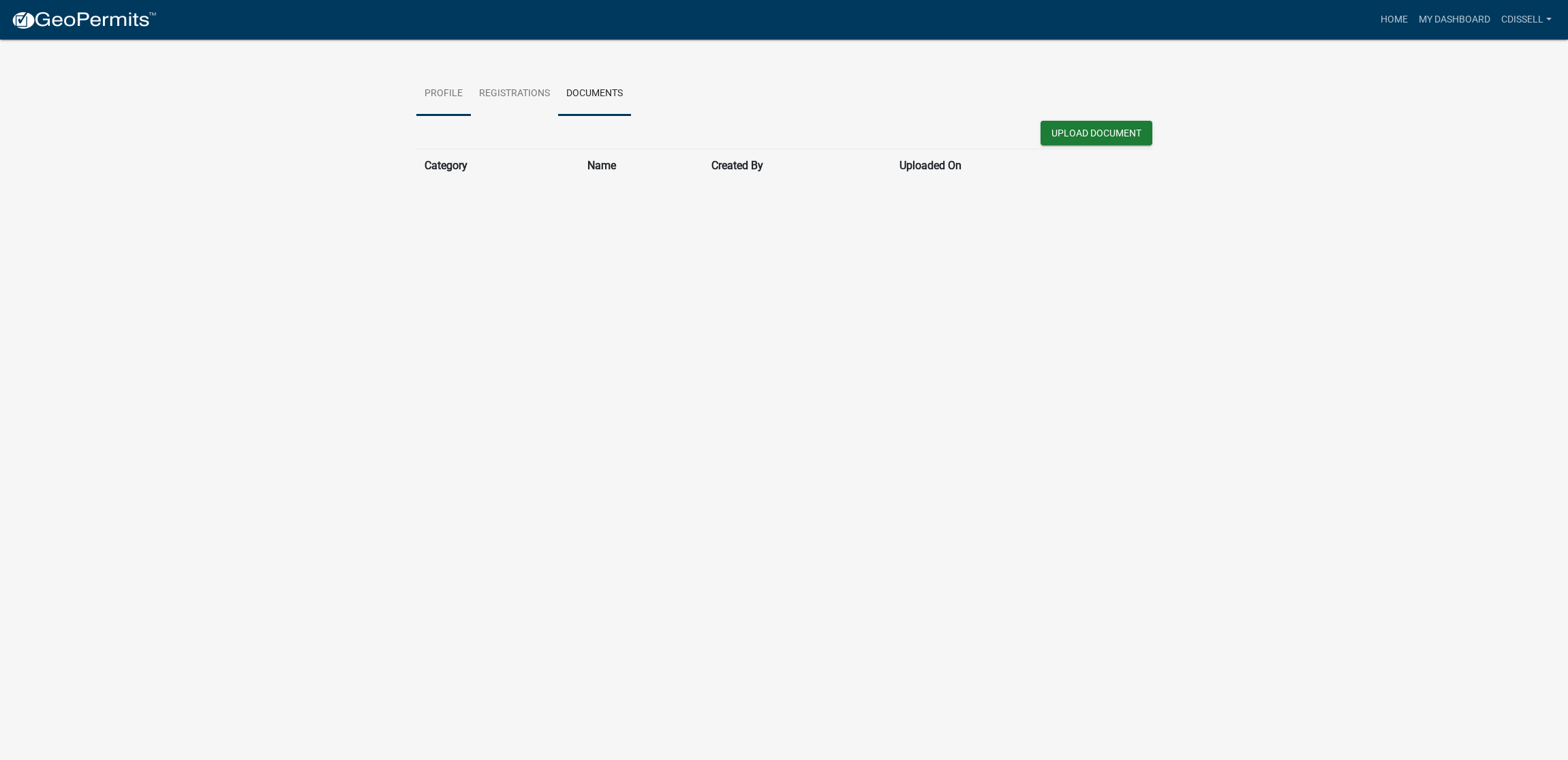
click at [459, 99] on link "Profile" at bounding box center [443, 94] width 54 height 43
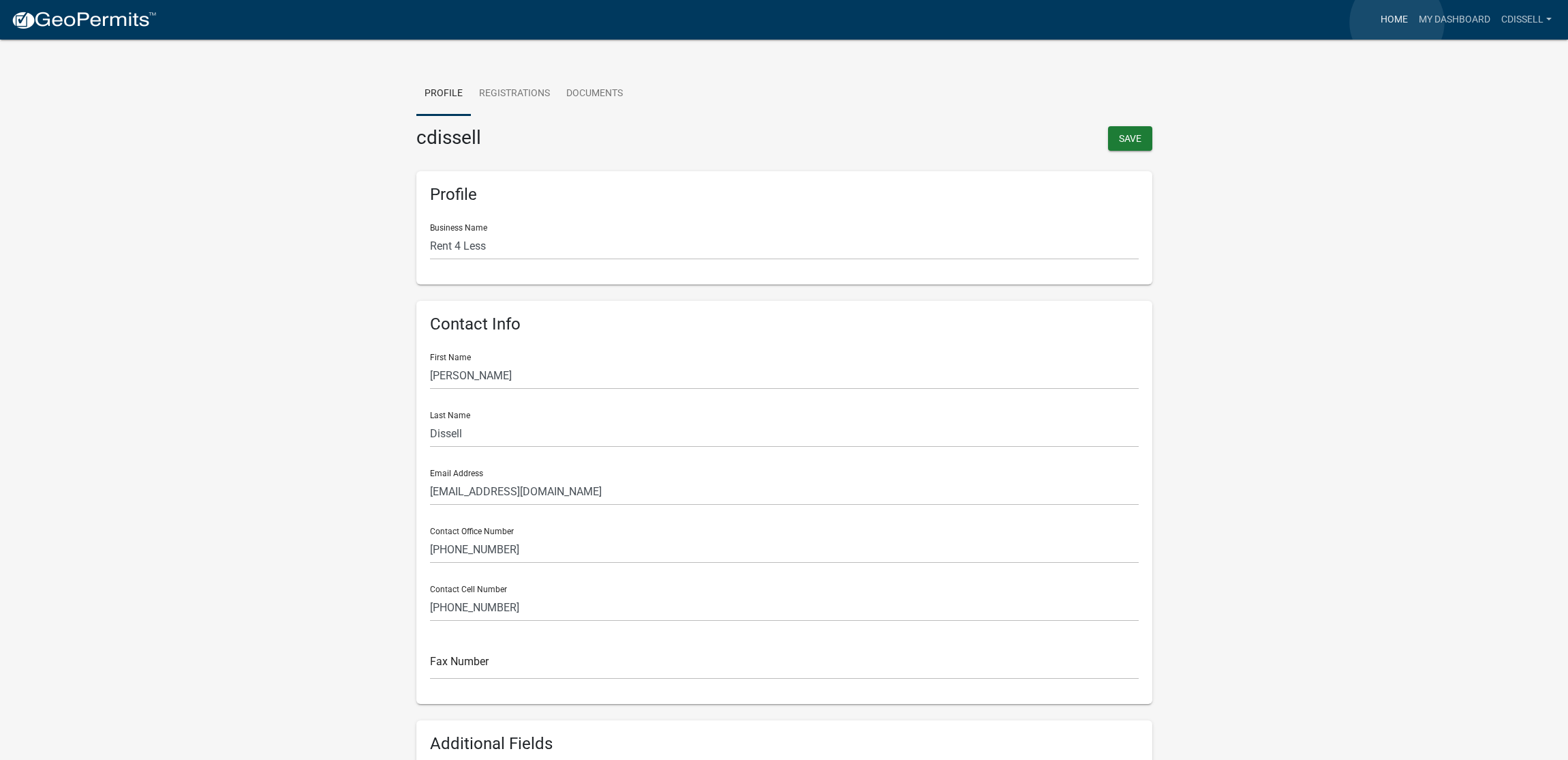
click at [1398, 22] on link "Home" at bounding box center [1394, 20] width 38 height 26
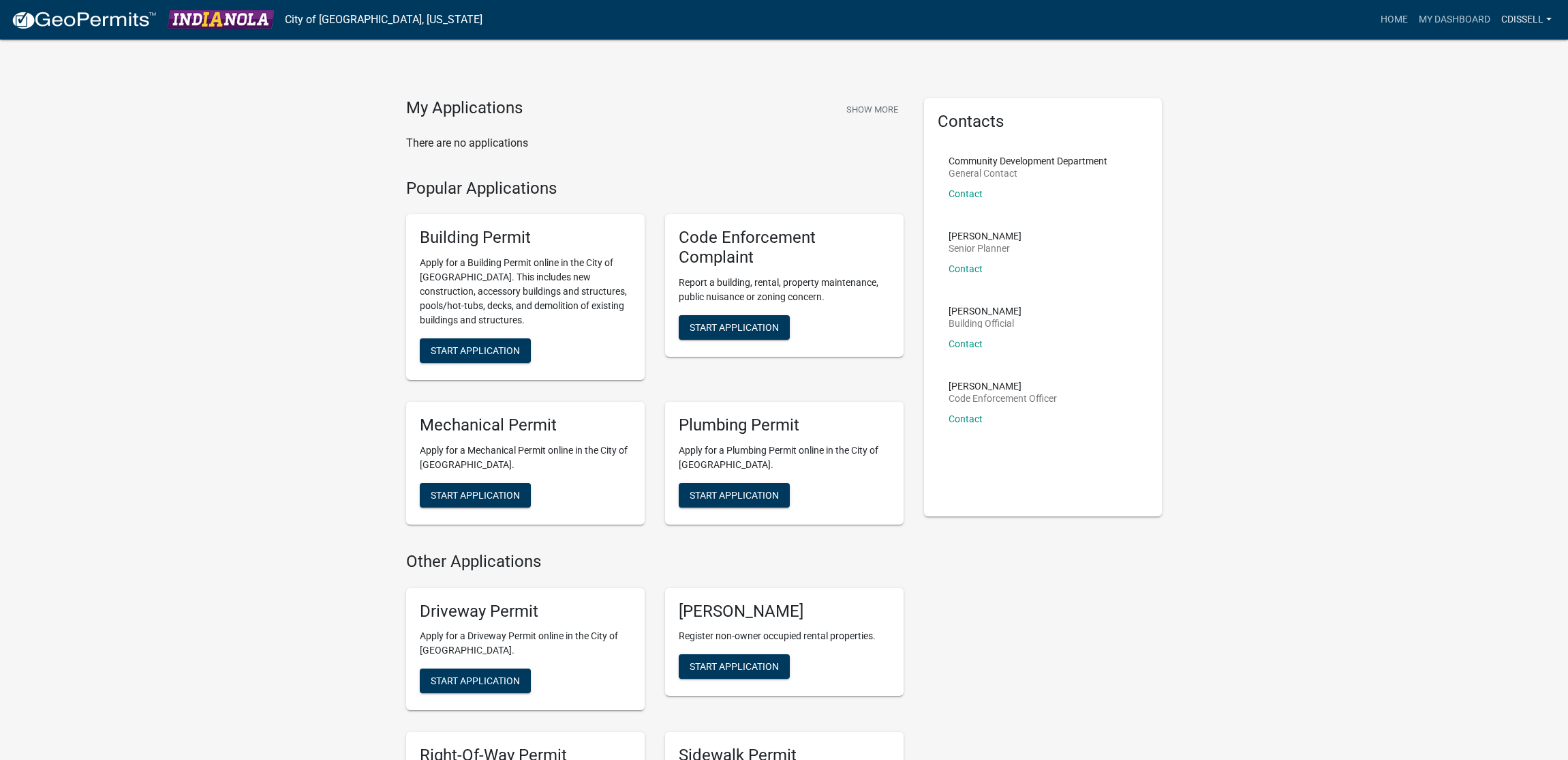
click at [1553, 20] on link "cdissell" at bounding box center [1526, 20] width 62 height 26
click at [1476, 20] on link "My Dashboard" at bounding box center [1454, 20] width 82 height 26
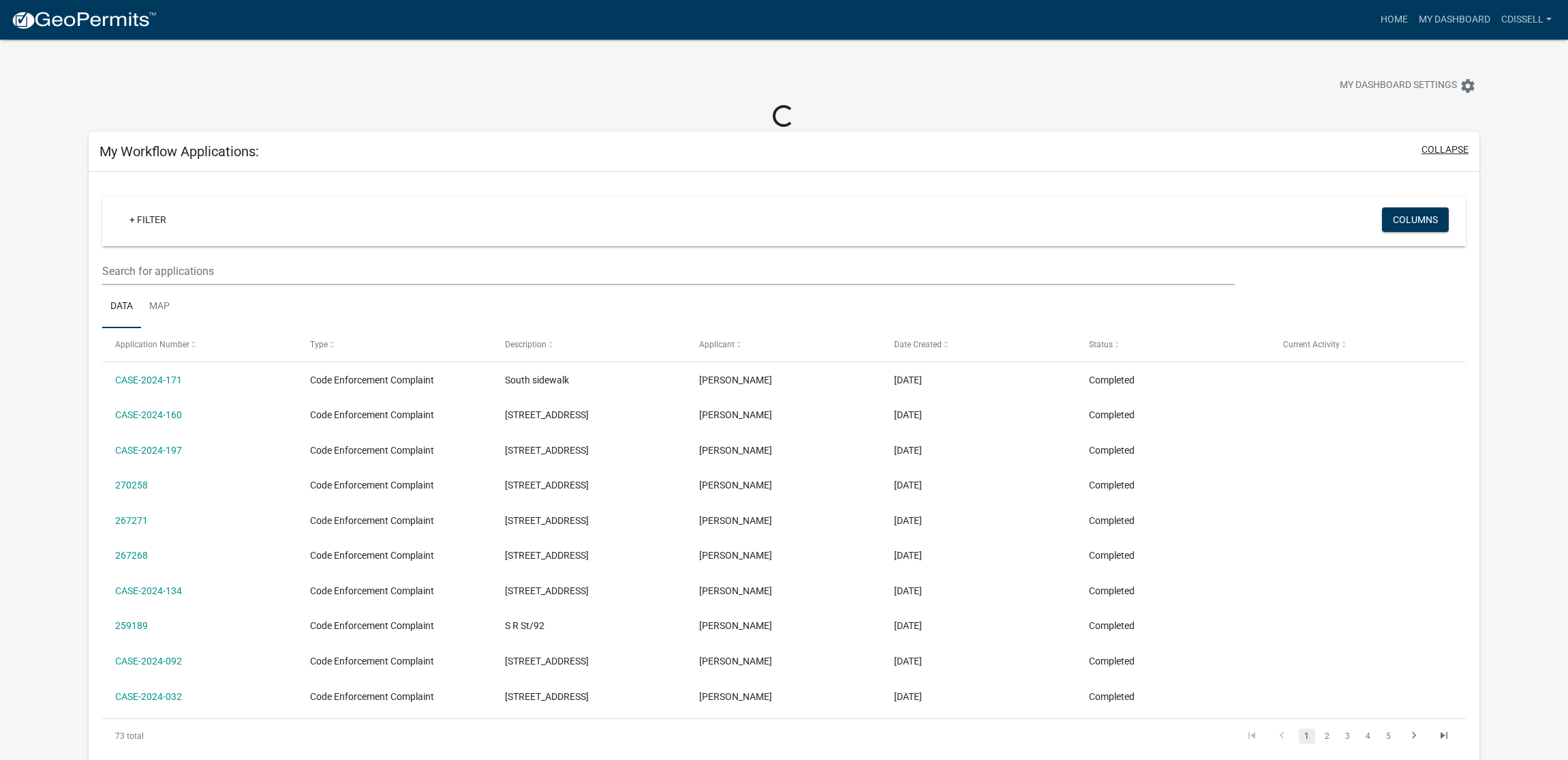
click at [1442, 152] on button "collapse" at bounding box center [1445, 150] width 47 height 14
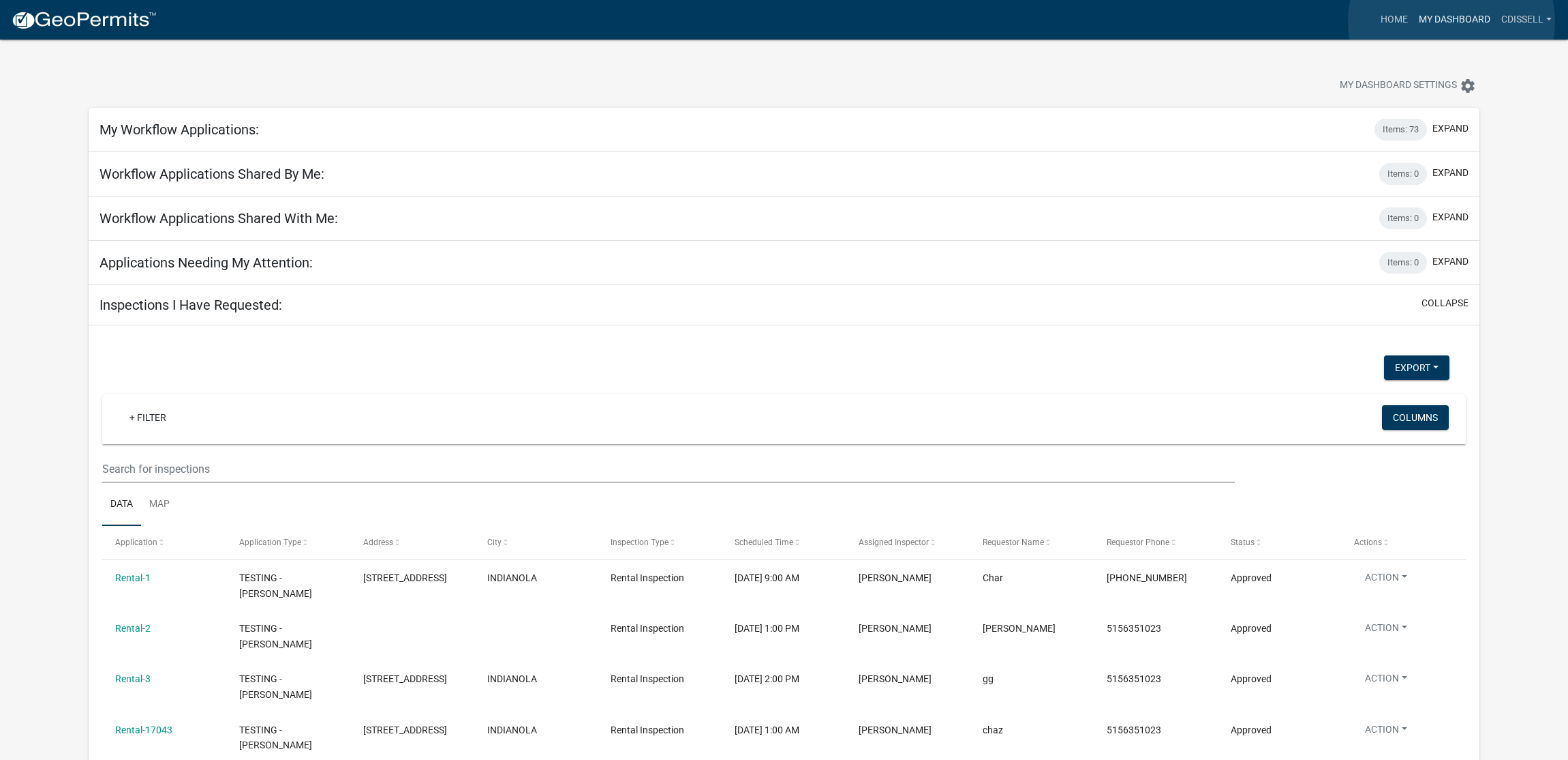
click at [1452, 22] on link "My Dashboard" at bounding box center [1454, 20] width 82 height 26
click at [1421, 86] on span "My Dashboard Settings" at bounding box center [1398, 86] width 117 height 16
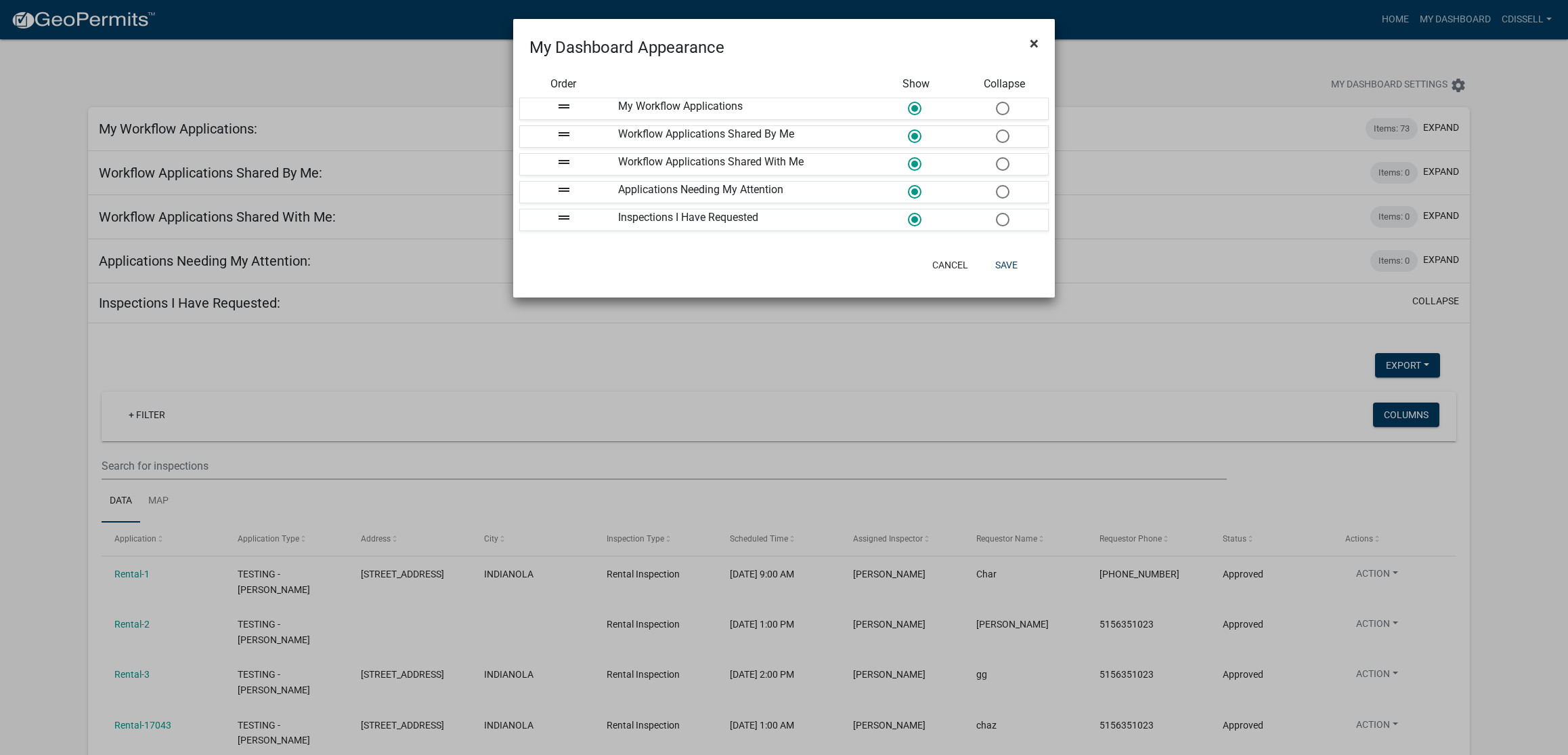
click at [1037, 48] on span "×" at bounding box center [1034, 44] width 9 height 19
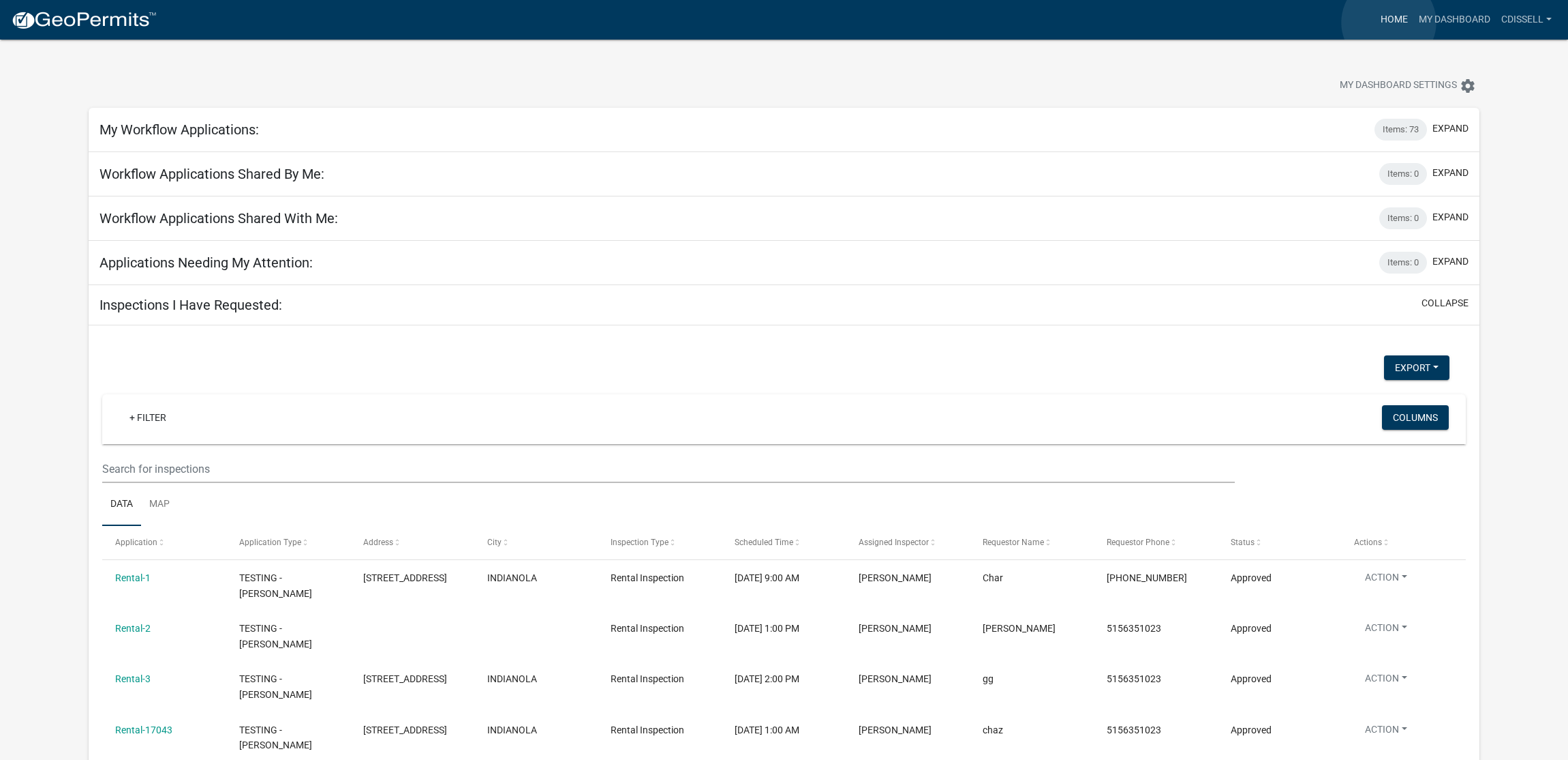
click at [1389, 22] on link "Home" at bounding box center [1394, 20] width 38 height 26
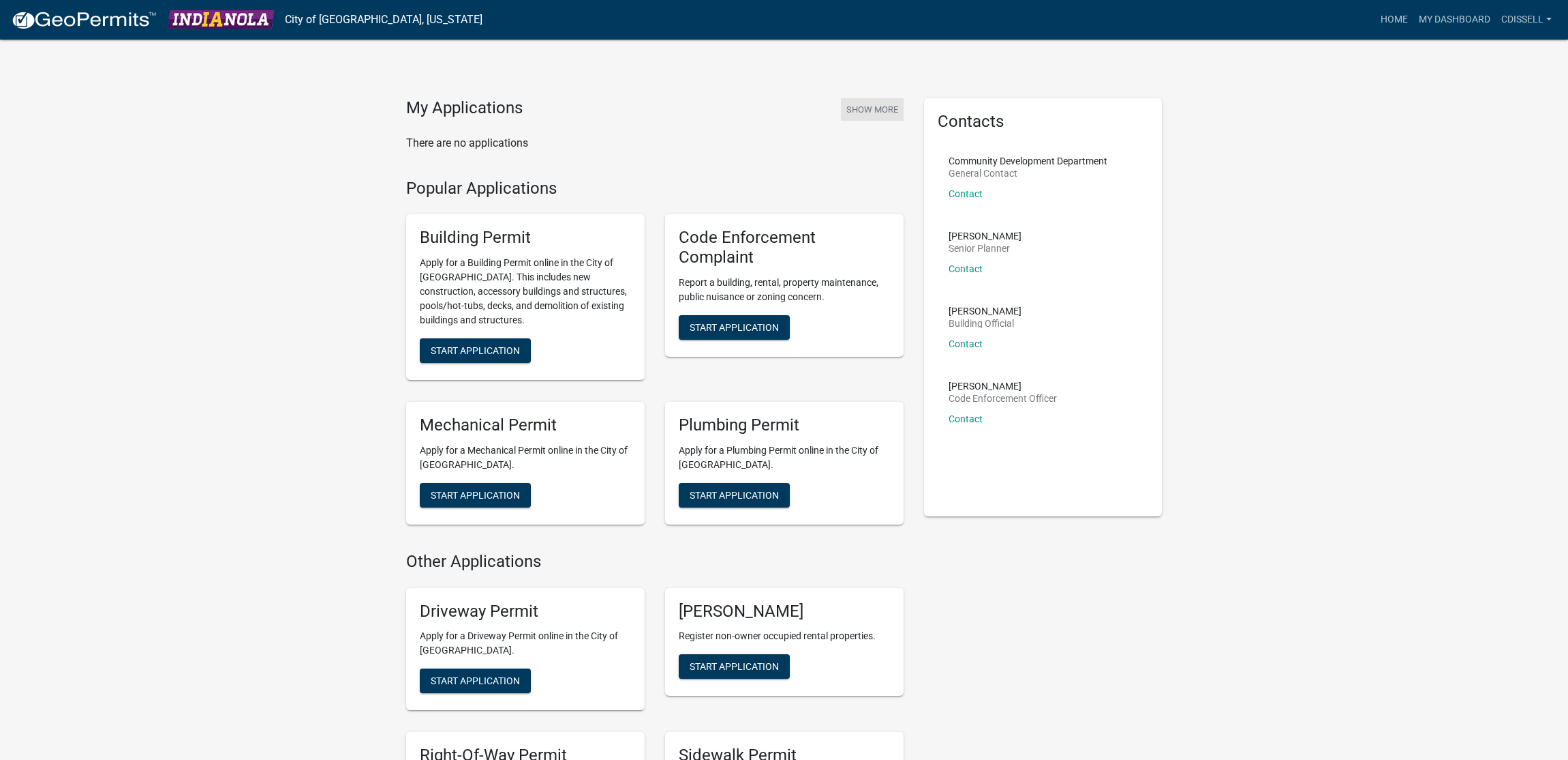
click at [842, 99] on button "Show More" at bounding box center [872, 110] width 62 height 22
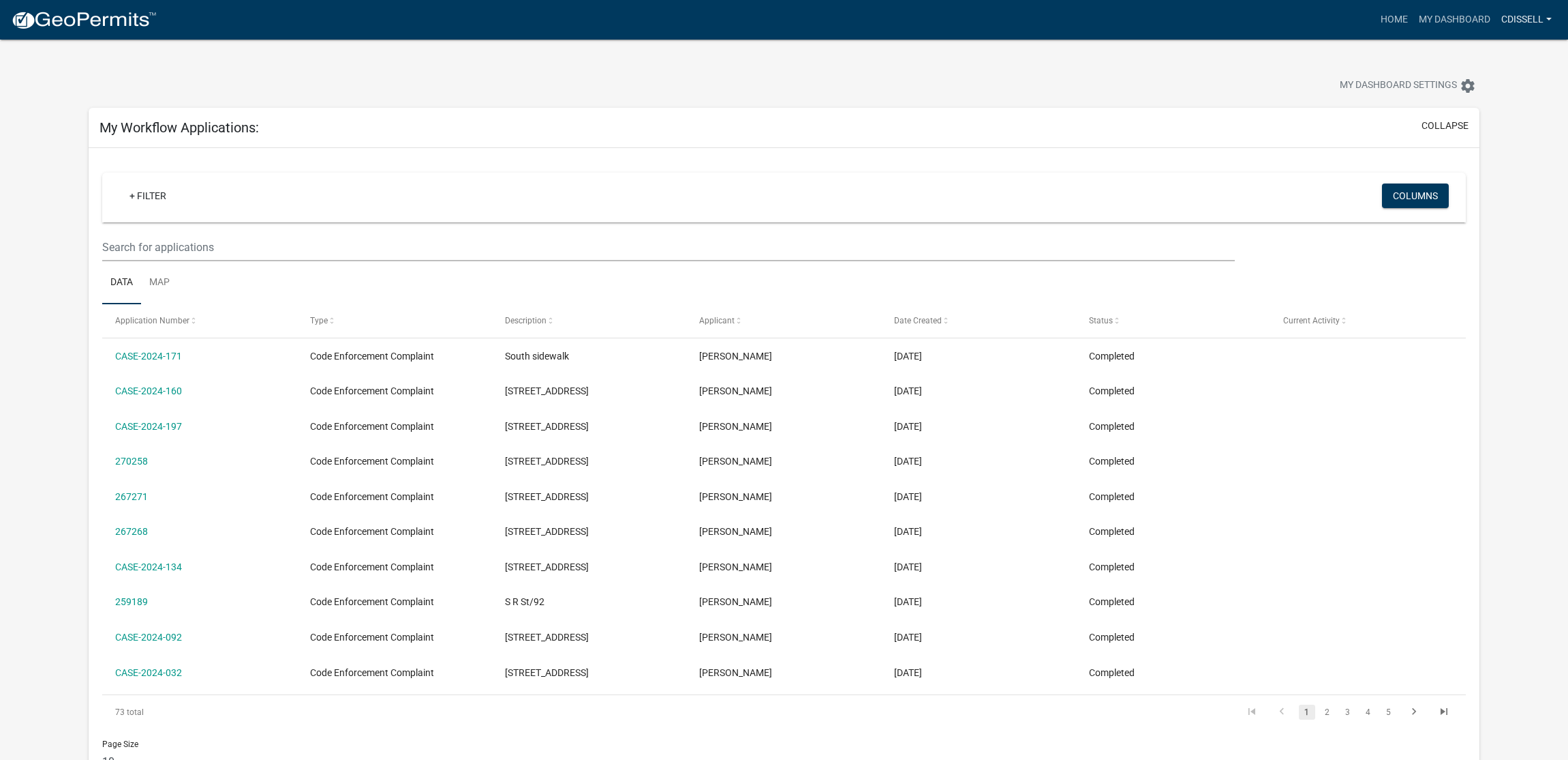
click at [1526, 14] on link "cdissell" at bounding box center [1526, 20] width 62 height 26
click at [1485, 55] on link "Account" at bounding box center [1499, 55] width 117 height 33
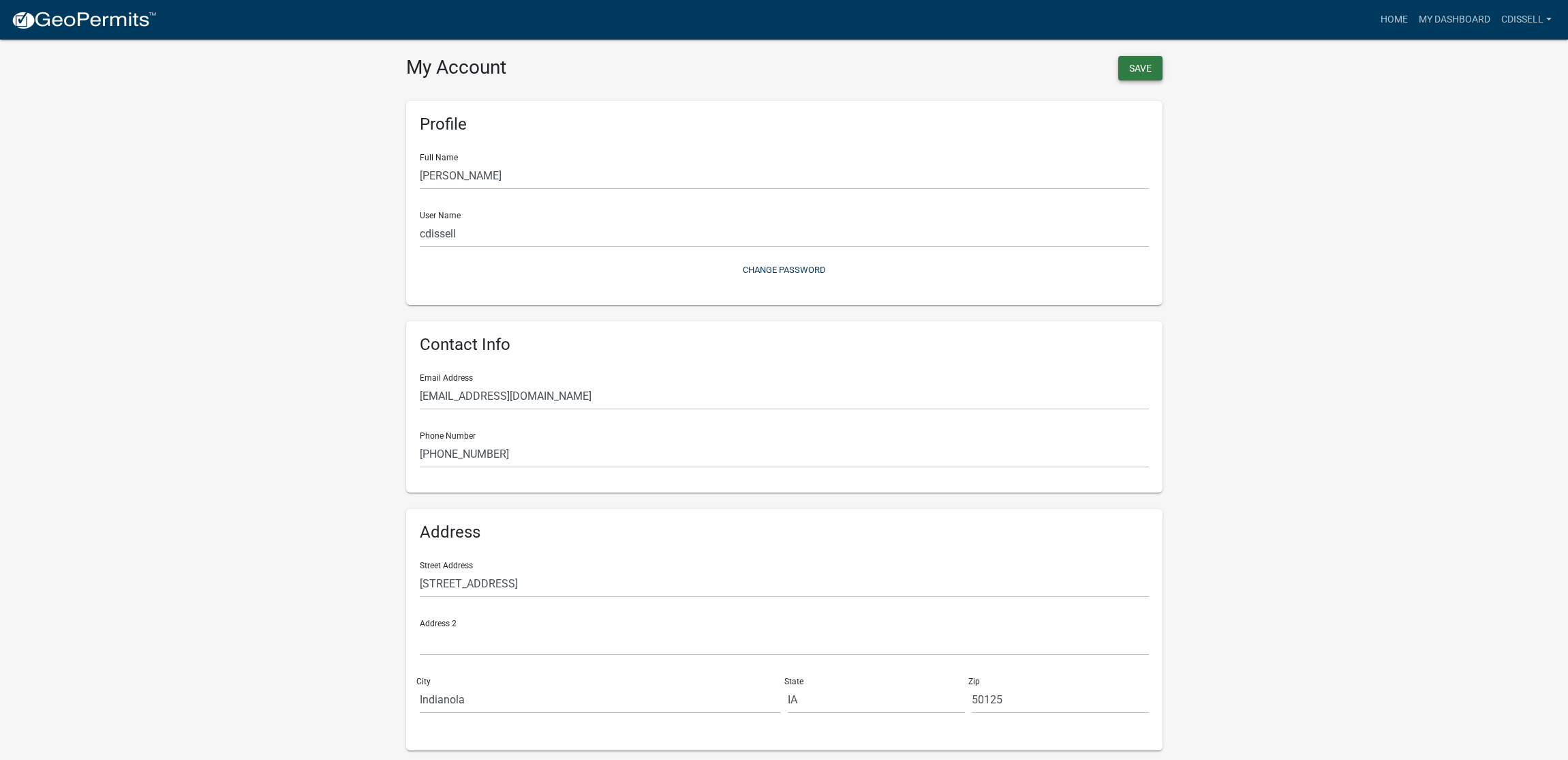
click at [1140, 66] on button "Save" at bounding box center [1140, 68] width 44 height 25
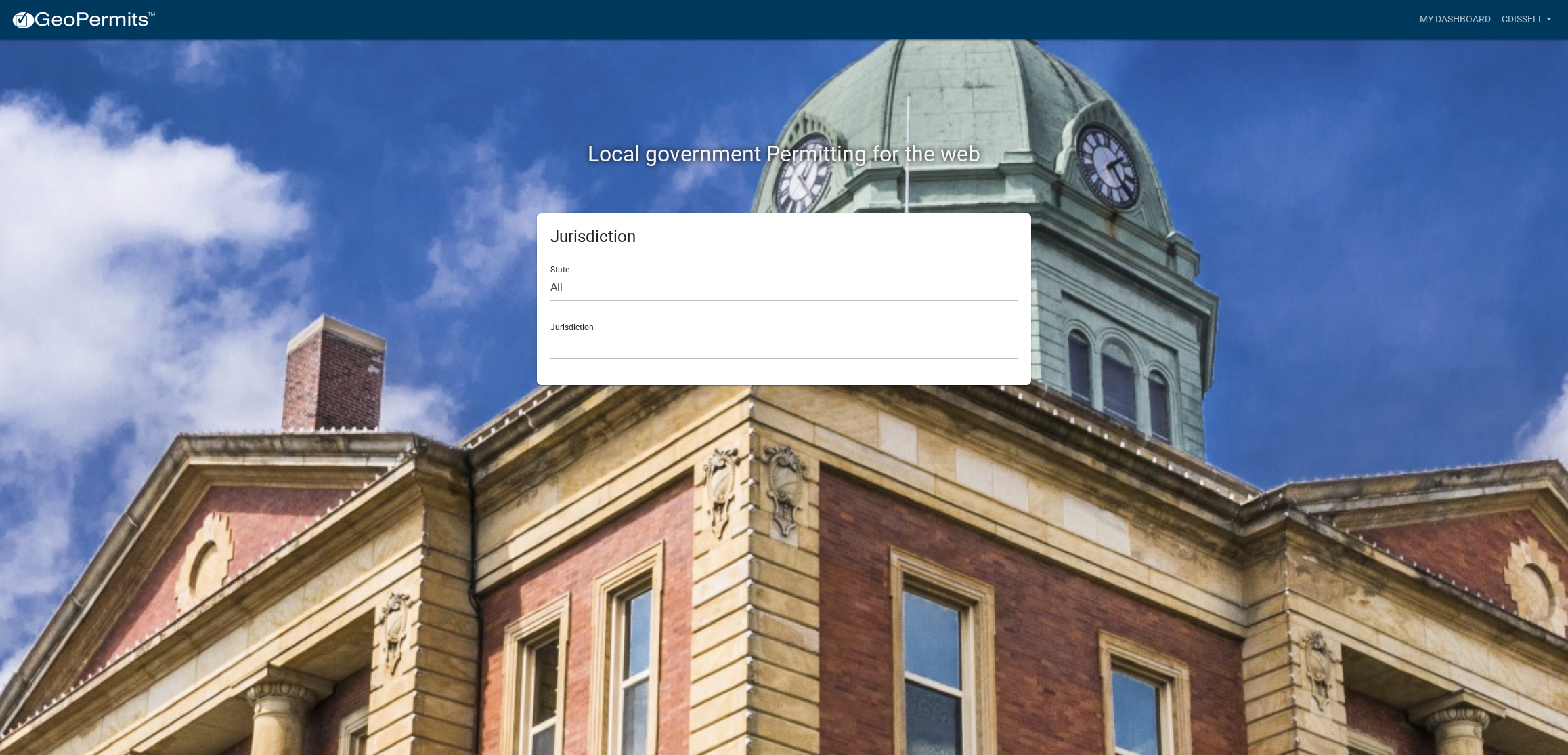
click at [630, 353] on select "[GEOGRAPHIC_DATA], [US_STATE] [GEOGRAPHIC_DATA], [US_STATE][PERSON_NAME][GEOGRA…" at bounding box center [784, 344] width 468 height 28
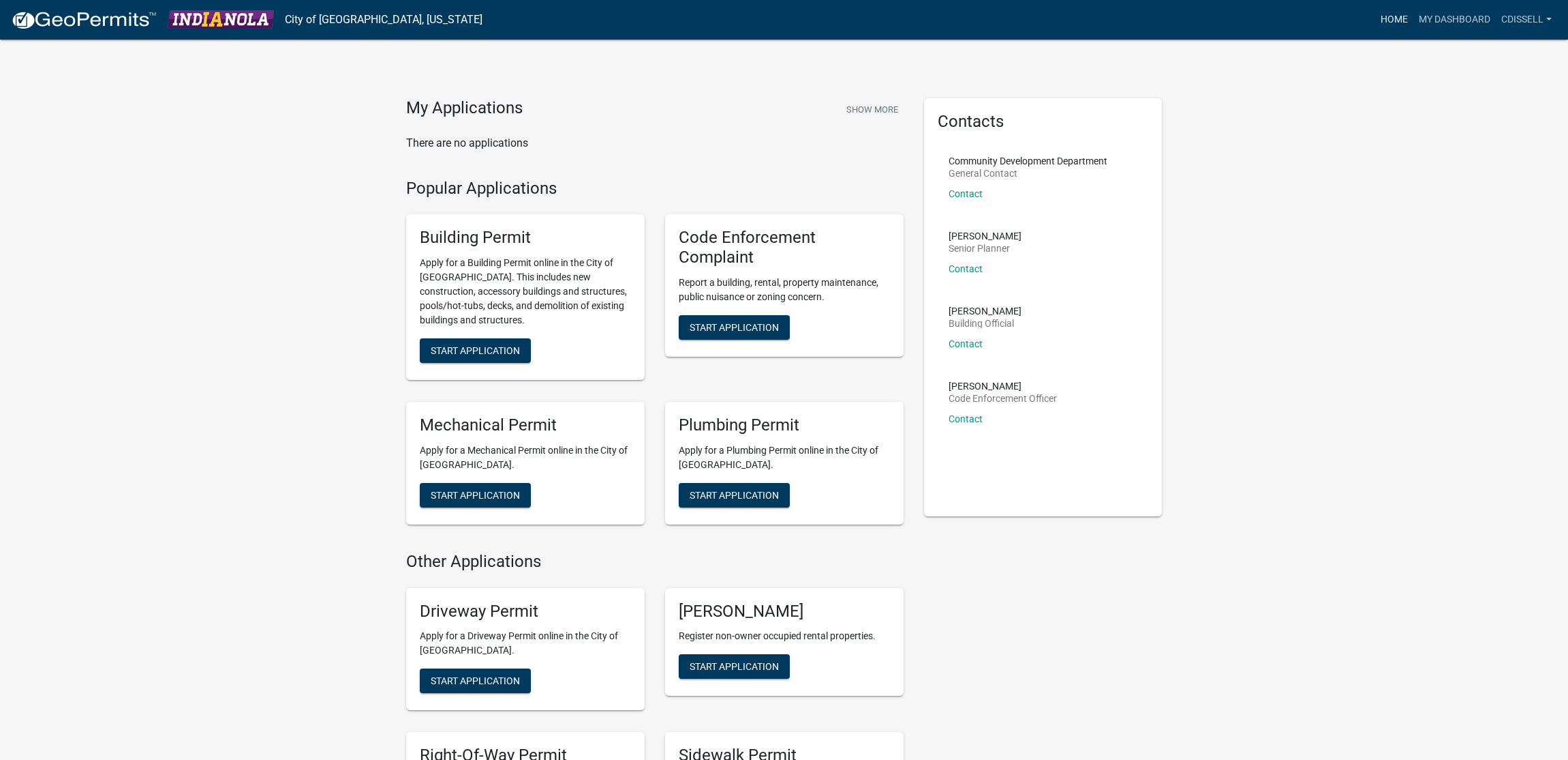
click at [1398, 18] on link "Home" at bounding box center [1394, 20] width 38 height 26
click at [1453, 21] on link "My Dashboard" at bounding box center [1454, 20] width 82 height 26
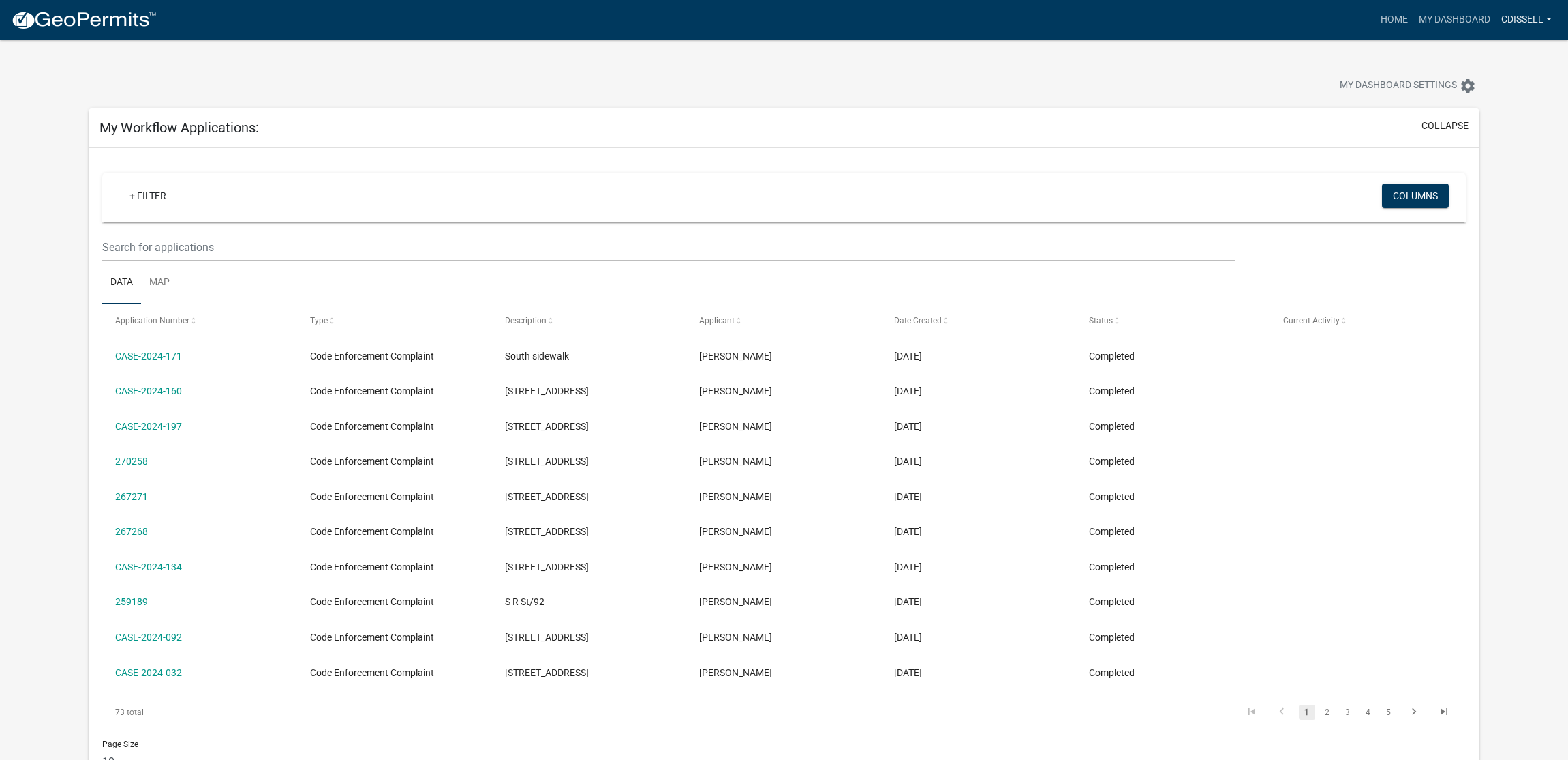
click at [1519, 21] on link "cdissell" at bounding box center [1526, 20] width 62 height 26
click at [1485, 87] on link "Contractor Profile" at bounding box center [1499, 88] width 117 height 33
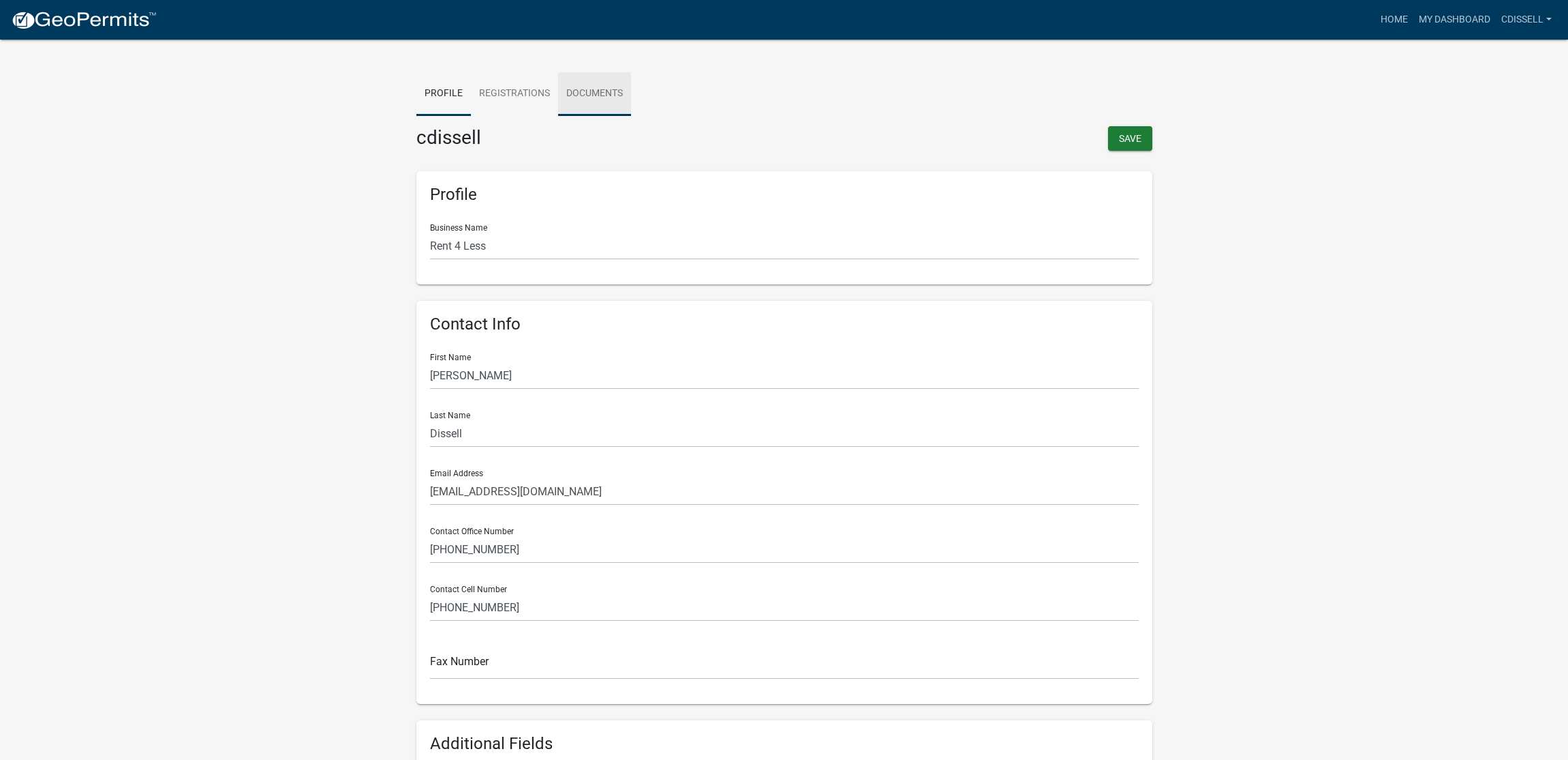
click at [600, 86] on link "Documents" at bounding box center [594, 94] width 73 height 43
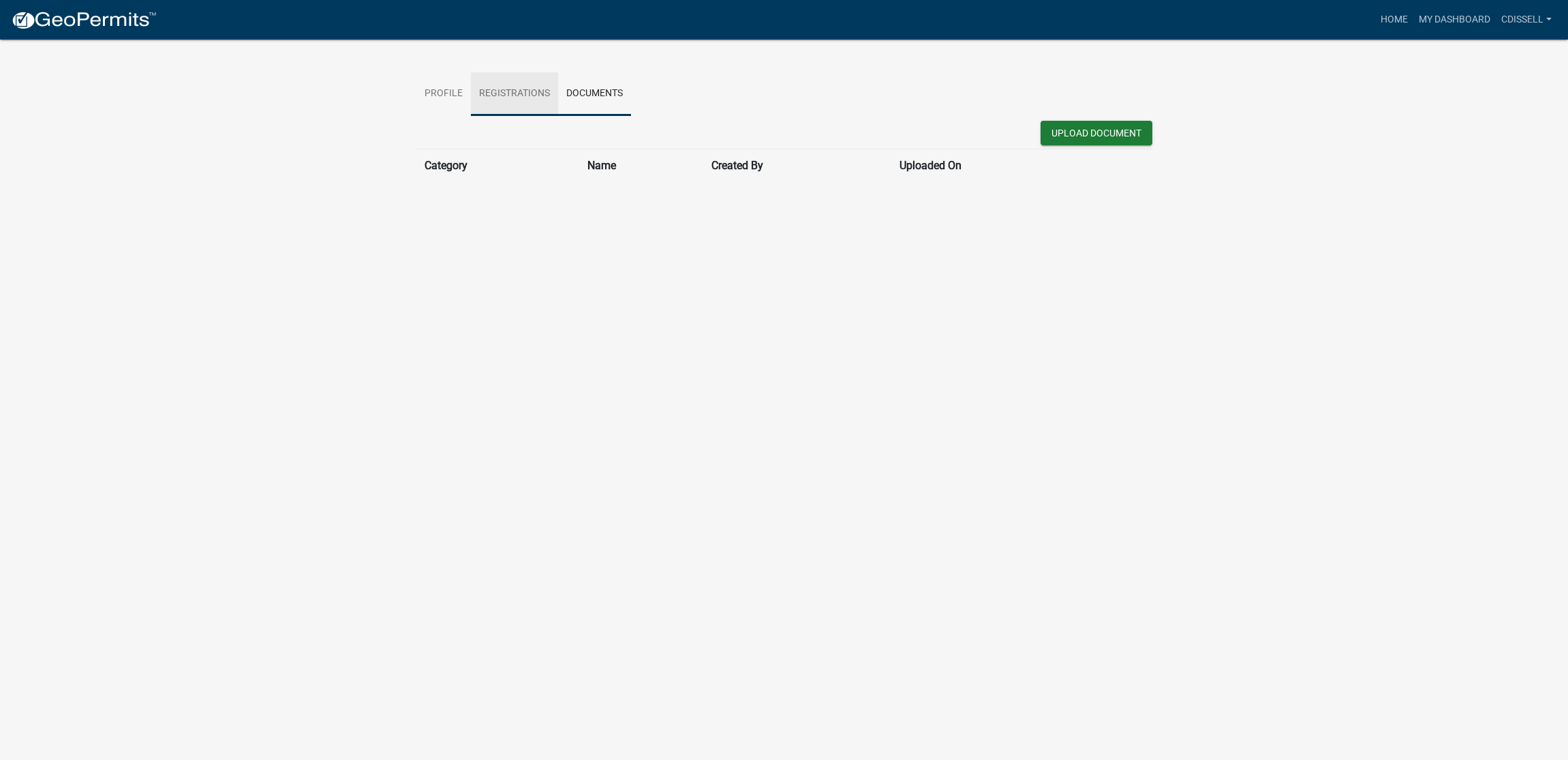
click at [531, 90] on link "Registrations" at bounding box center [514, 94] width 87 height 43
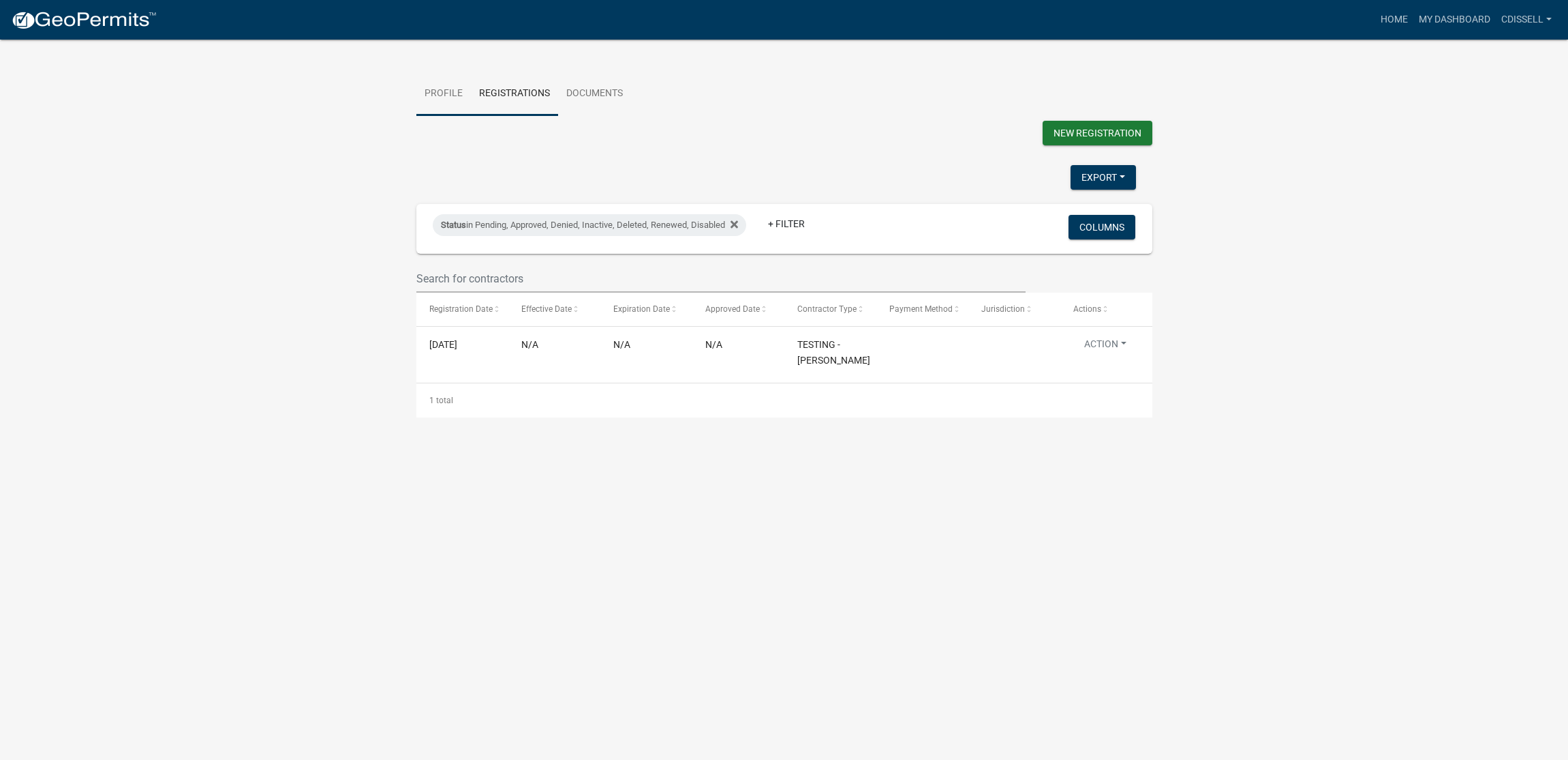
click at [443, 92] on link "Profile" at bounding box center [443, 94] width 54 height 43
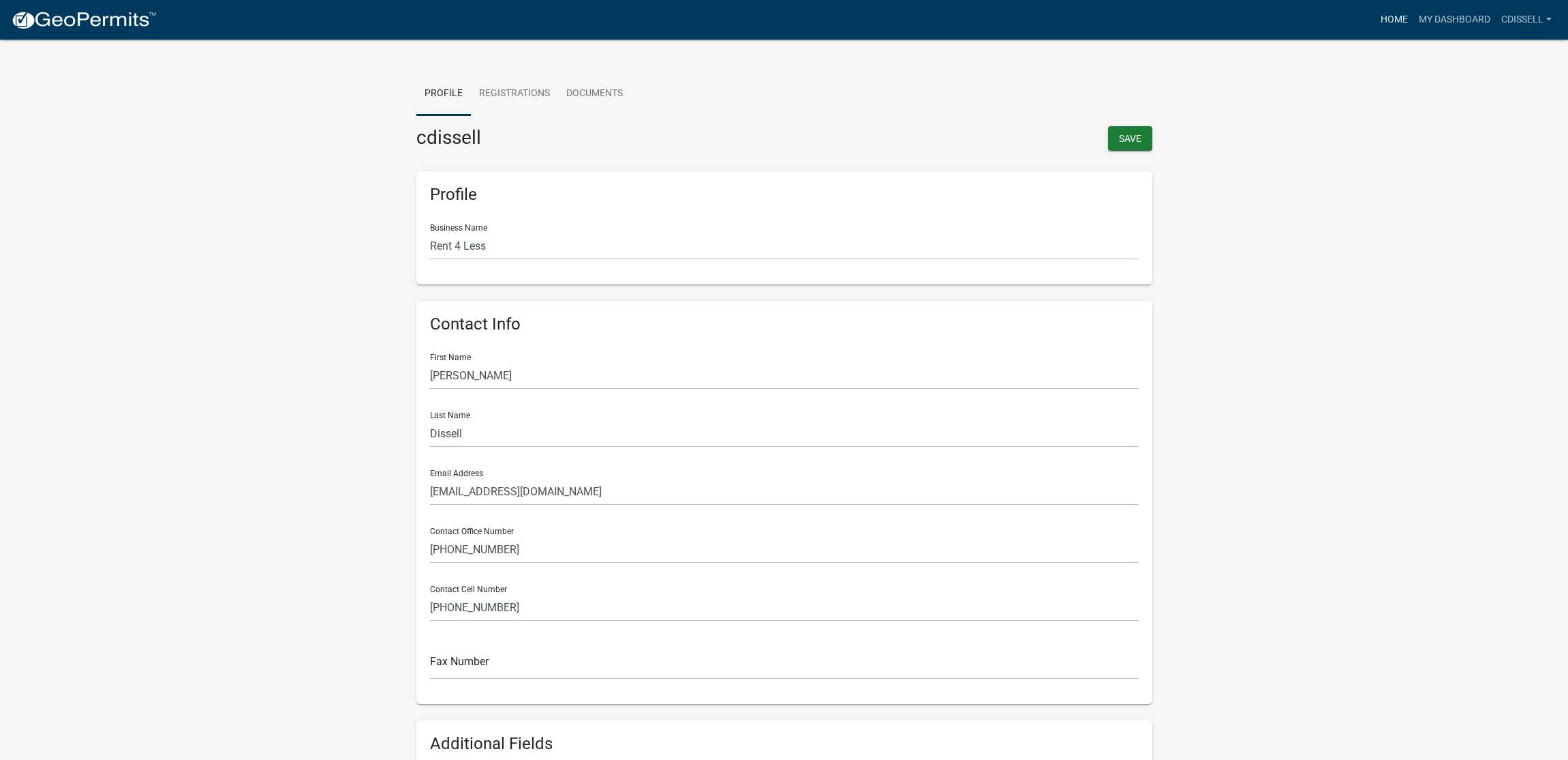
click at [1392, 17] on link "Home" at bounding box center [1394, 20] width 38 height 26
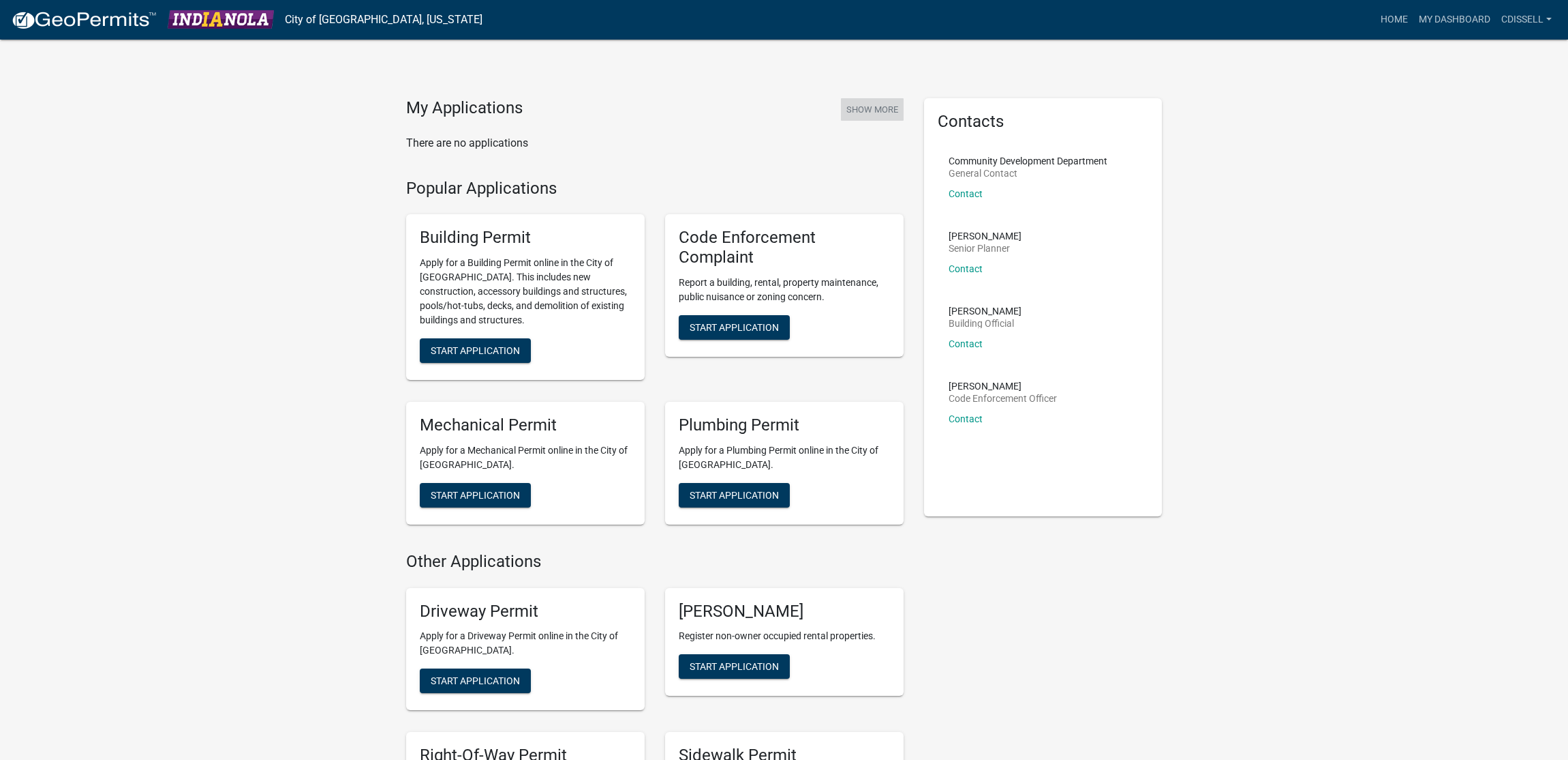
click at [875, 107] on button "Show More" at bounding box center [872, 110] width 62 height 22
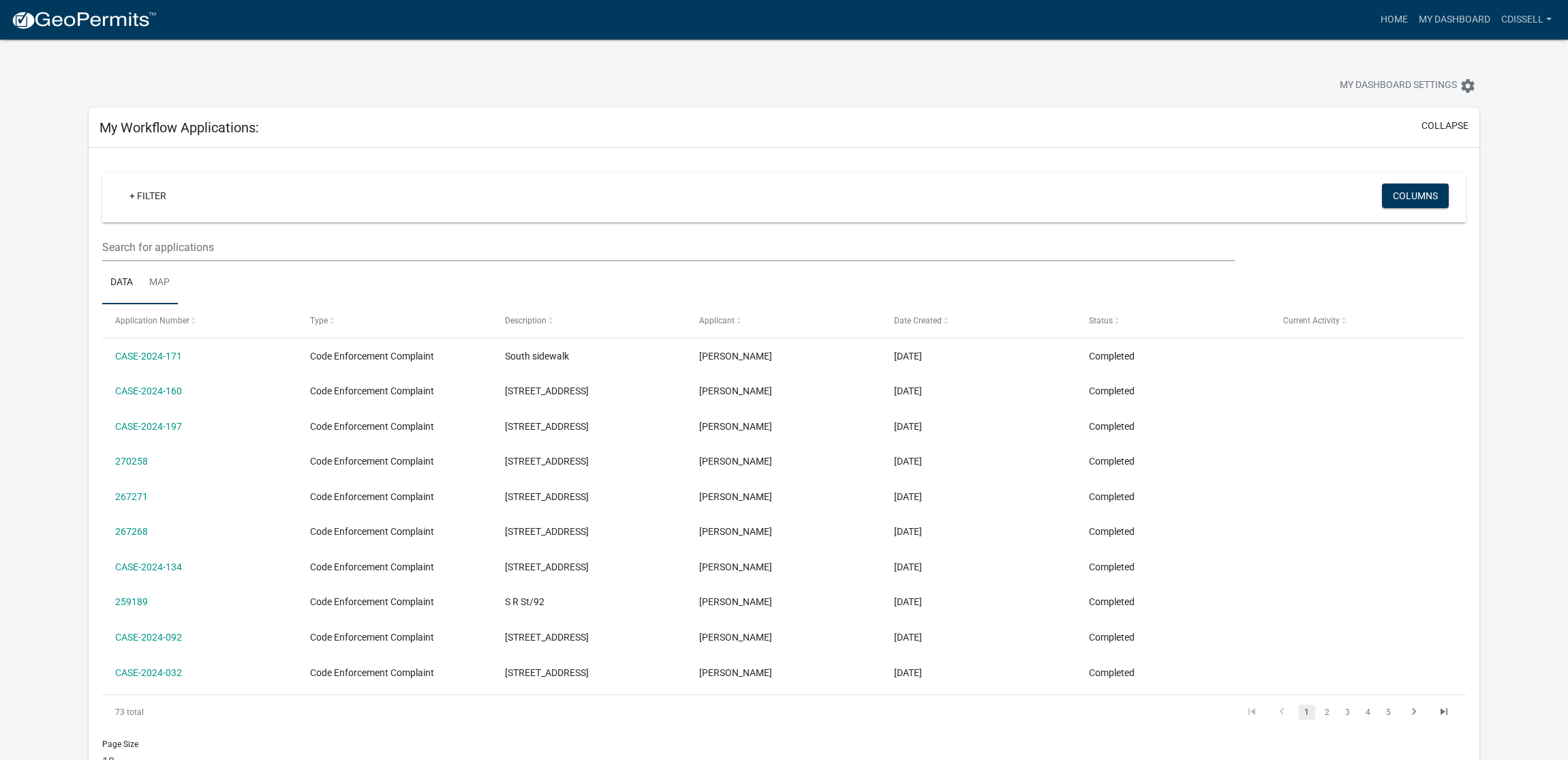
click at [163, 280] on link "Map" at bounding box center [159, 283] width 37 height 43
